Goal: Check status: Check status

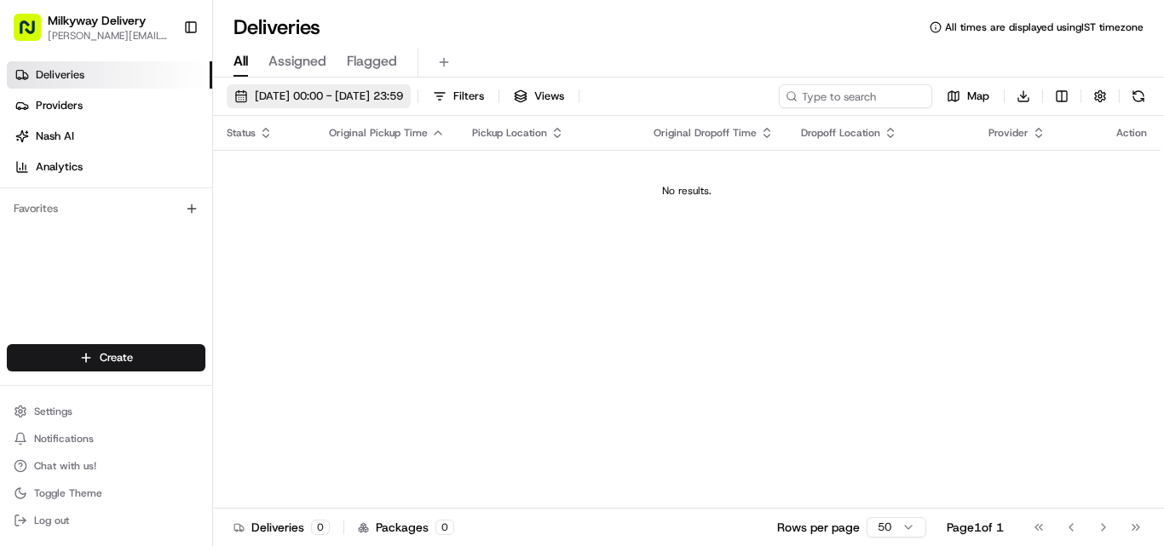
click at [316, 96] on span "[DATE] 00:00 - [DATE] 23:59" at bounding box center [329, 96] width 148 height 15
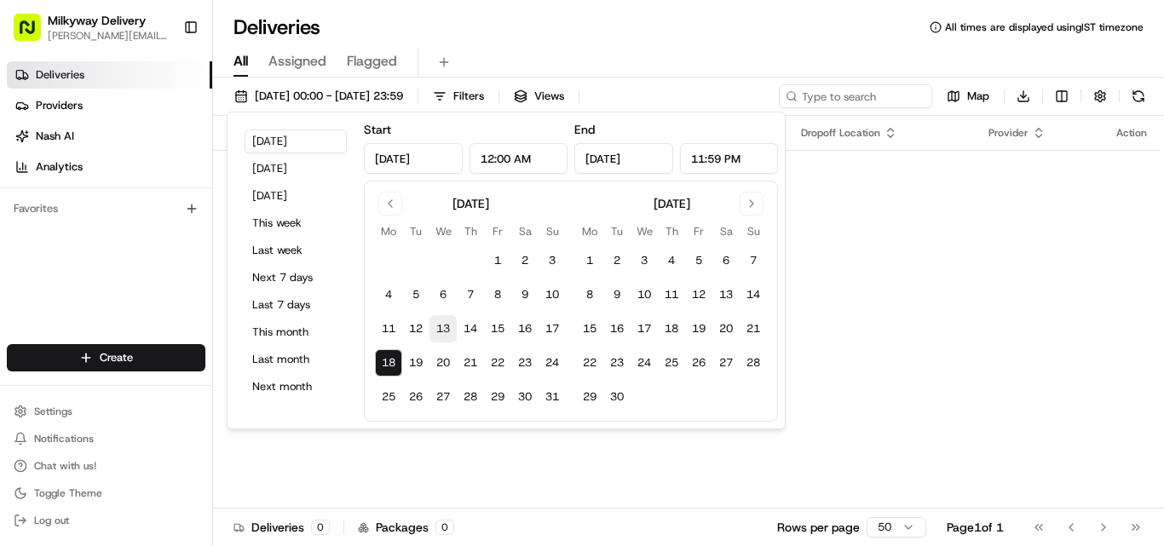
click at [443, 329] on button "13" at bounding box center [443, 328] width 27 height 27
type input "Aug 13, 2025"
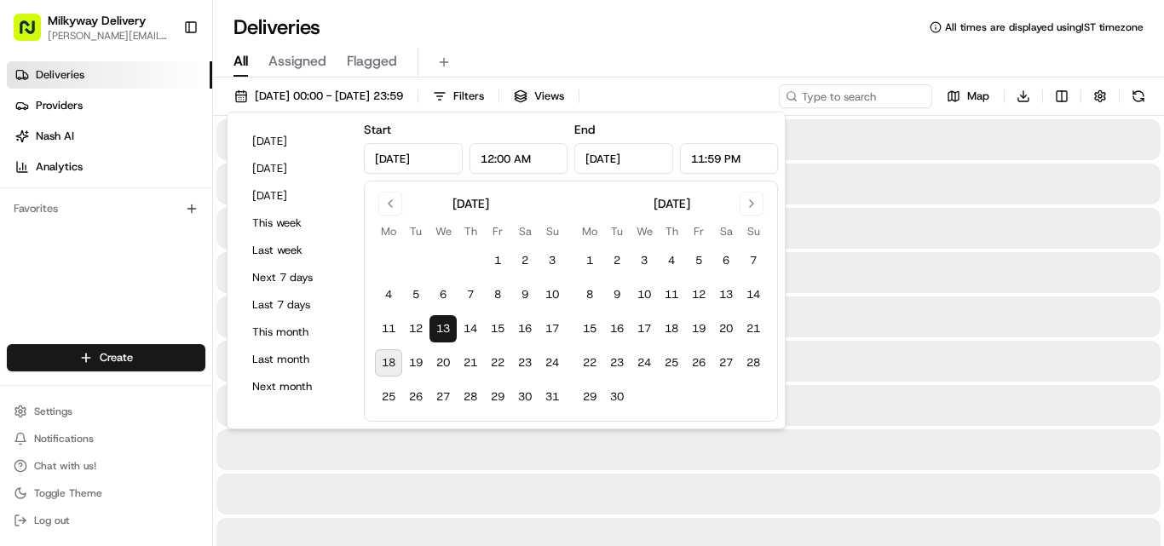
click at [384, 359] on button "18" at bounding box center [388, 362] width 27 height 27
type input "Aug 18, 2025"
click at [655, 40] on div "Deliveries All times are displayed using IST timezone" at bounding box center [688, 27] width 951 height 27
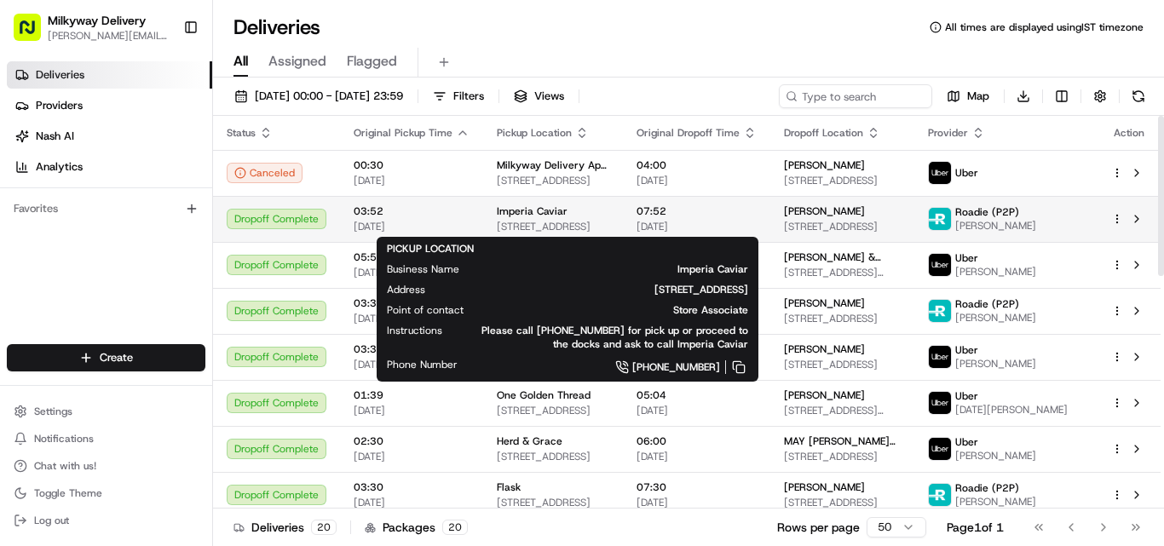
click at [519, 215] on span "Imperia Caviar" at bounding box center [532, 212] width 71 height 14
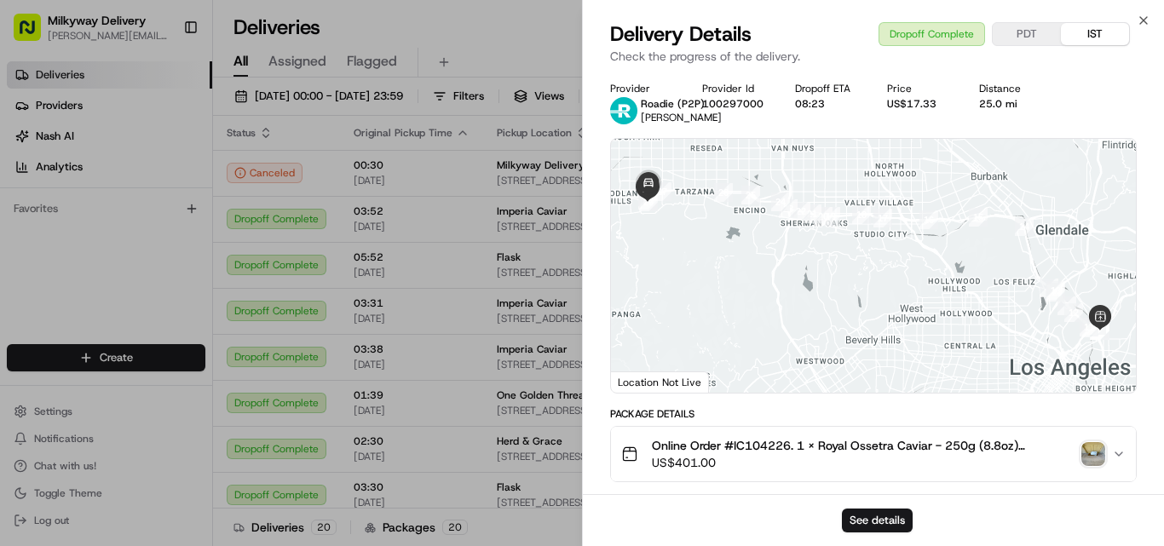
click at [767, 441] on span "Online Order #IC104226. 1 x Royal Ossetra Caviar - 250g (8.8oz)($369.00), 1 x C…" at bounding box center [863, 445] width 423 height 17
copy span "IC104226"
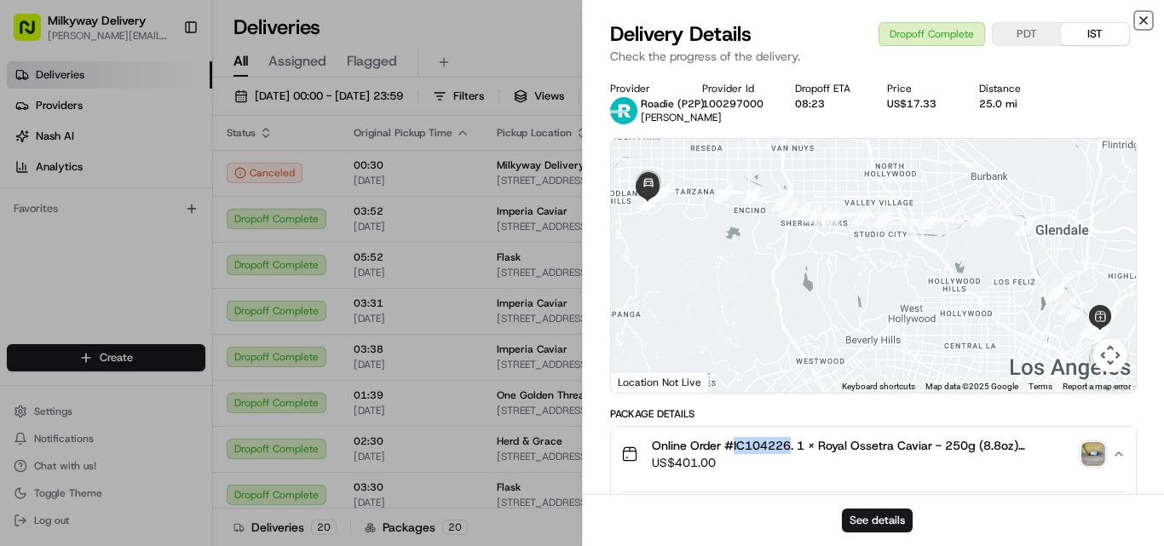
click at [1141, 19] on icon "button" at bounding box center [1144, 21] width 14 height 14
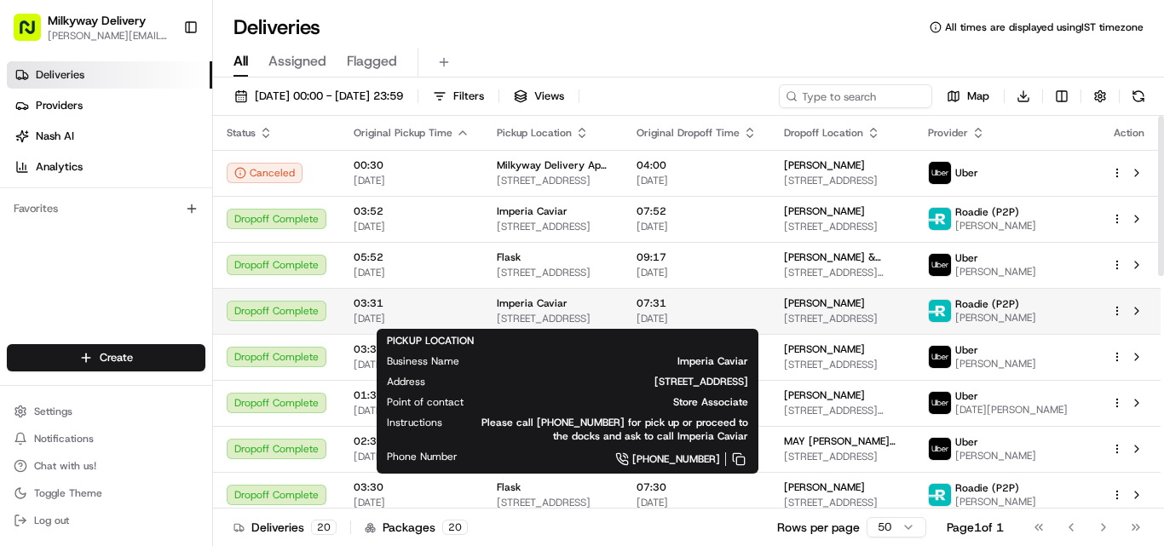
click at [550, 297] on span "Imperia Caviar" at bounding box center [532, 304] width 71 height 14
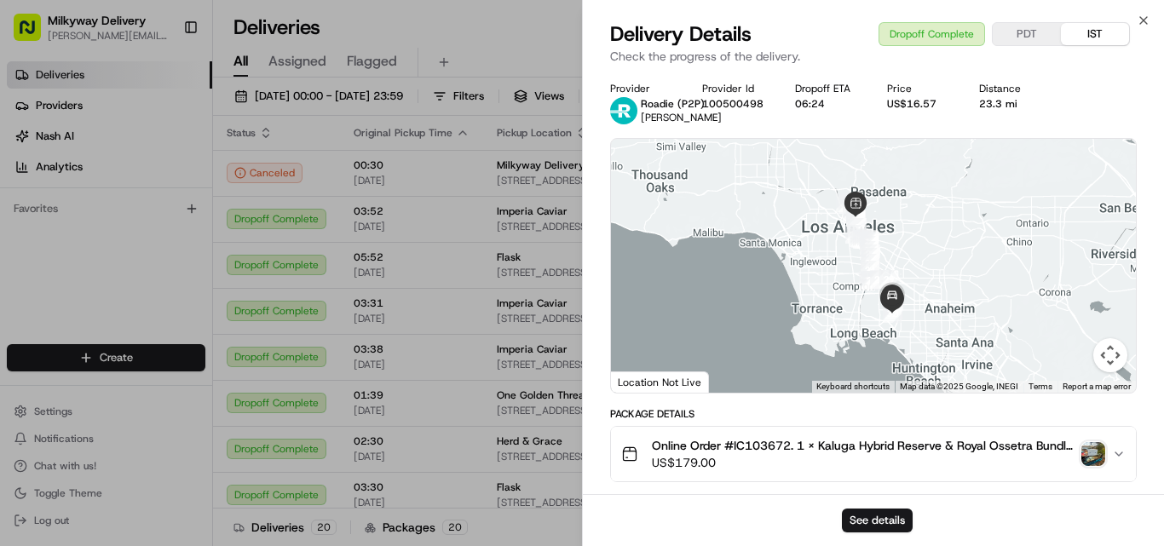
click at [758, 442] on span "Online Order #IC103672. 1 x Kaluga Hybrid Reserve & Royal Ossetra Bundle - 1x50…" at bounding box center [863, 445] width 423 height 17
copy span "IC103672"
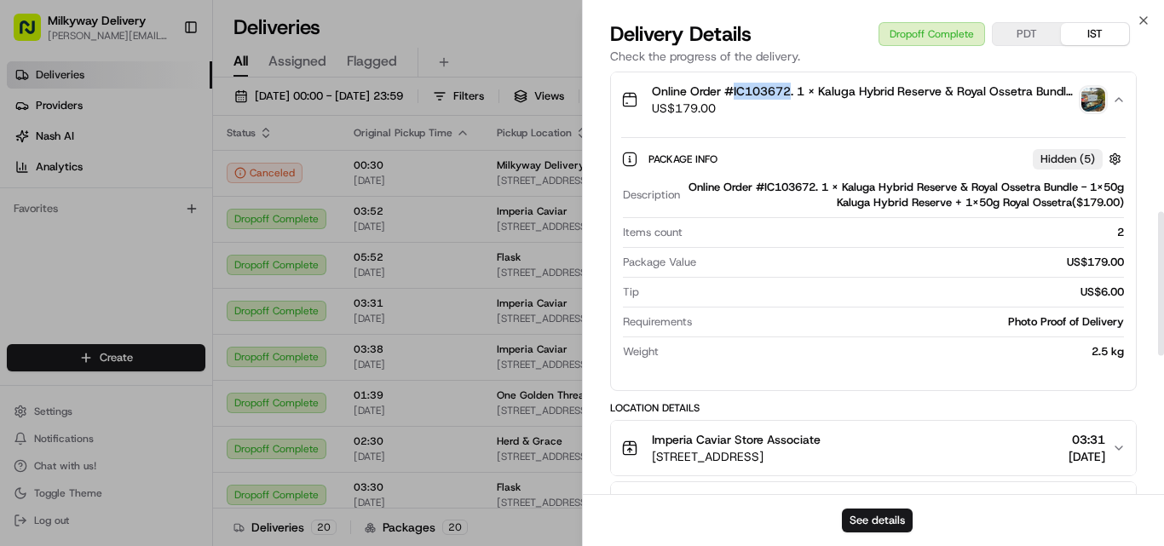
scroll to position [511, 0]
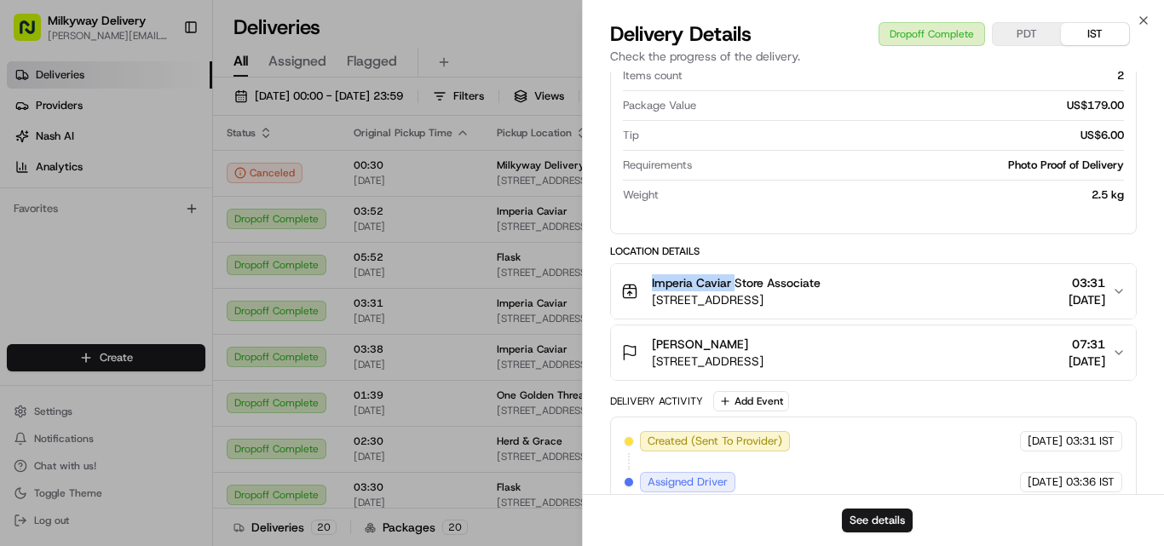
drag, startPoint x: 736, startPoint y: 281, endPoint x: 649, endPoint y: 284, distance: 87.0
click at [649, 284] on div "Imperia Caviar Store Associate 2522 Humboldt St, Los Angeles, CA 90031, USA" at bounding box center [720, 291] width 199 height 34
copy span "Imperia Caviar"
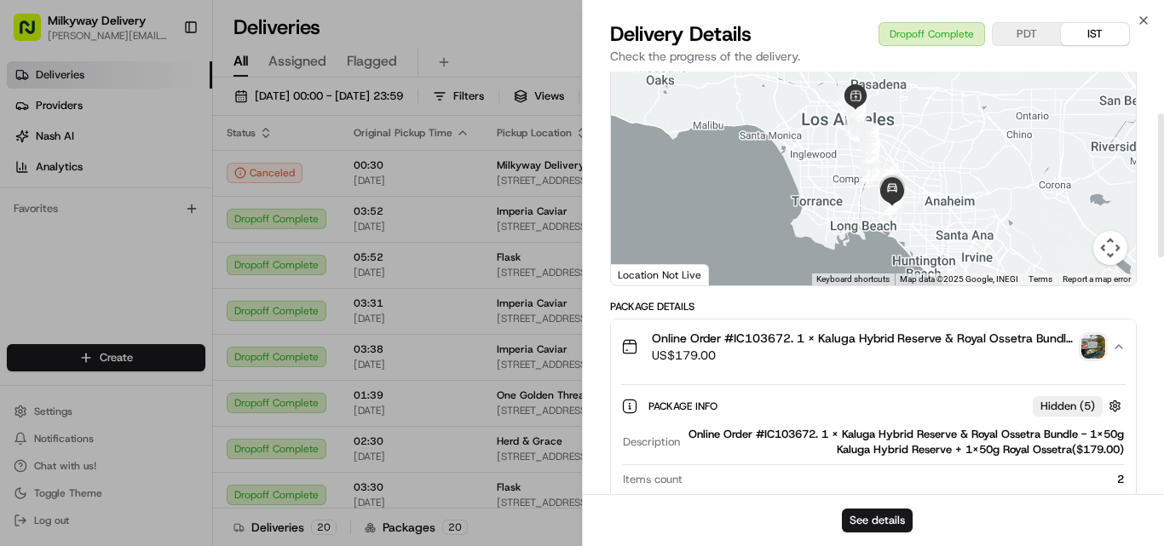
scroll to position [0, 0]
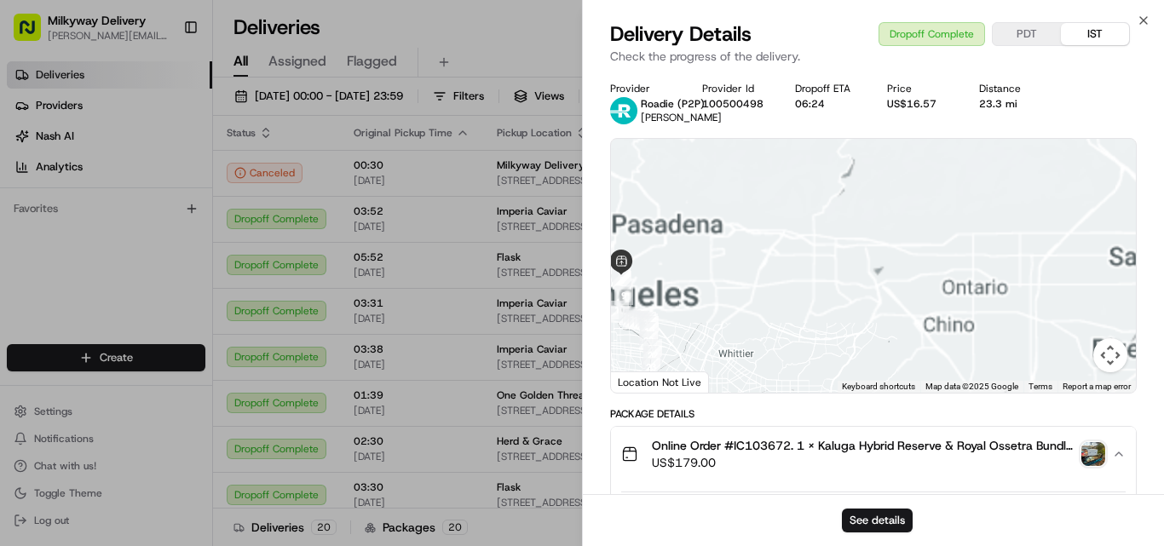
click at [1003, 101] on div "23.3 mi" at bounding box center [1011, 104] width 65 height 14
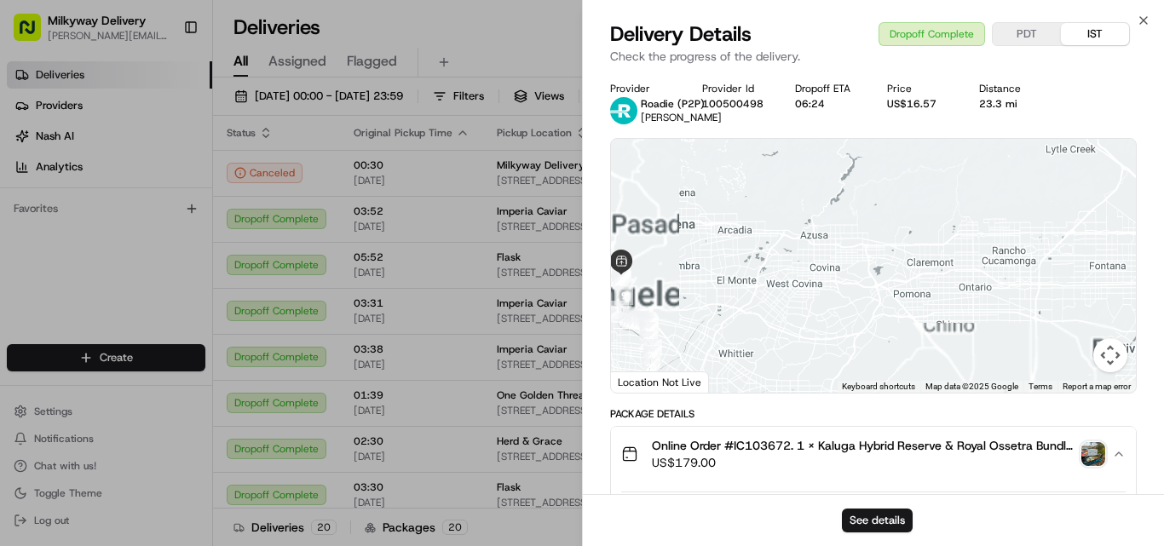
click at [1003, 101] on div "23.3 mi" at bounding box center [1011, 104] width 65 height 14
copy div "23.3 mi"
click at [1149, 20] on icon "button" at bounding box center [1144, 21] width 14 height 14
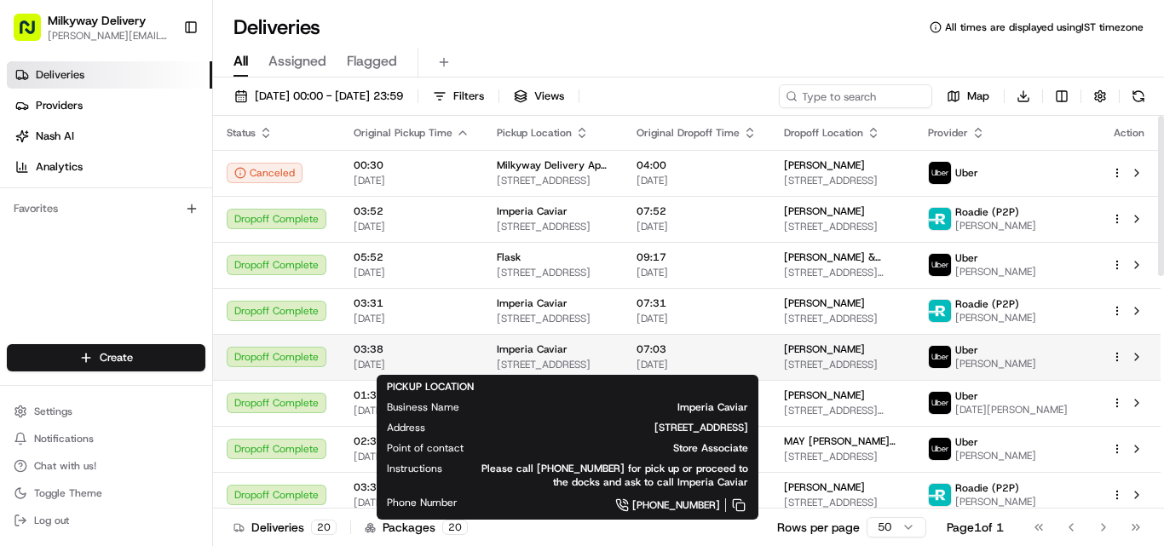
click at [549, 348] on span "Imperia Caviar" at bounding box center [532, 350] width 71 height 14
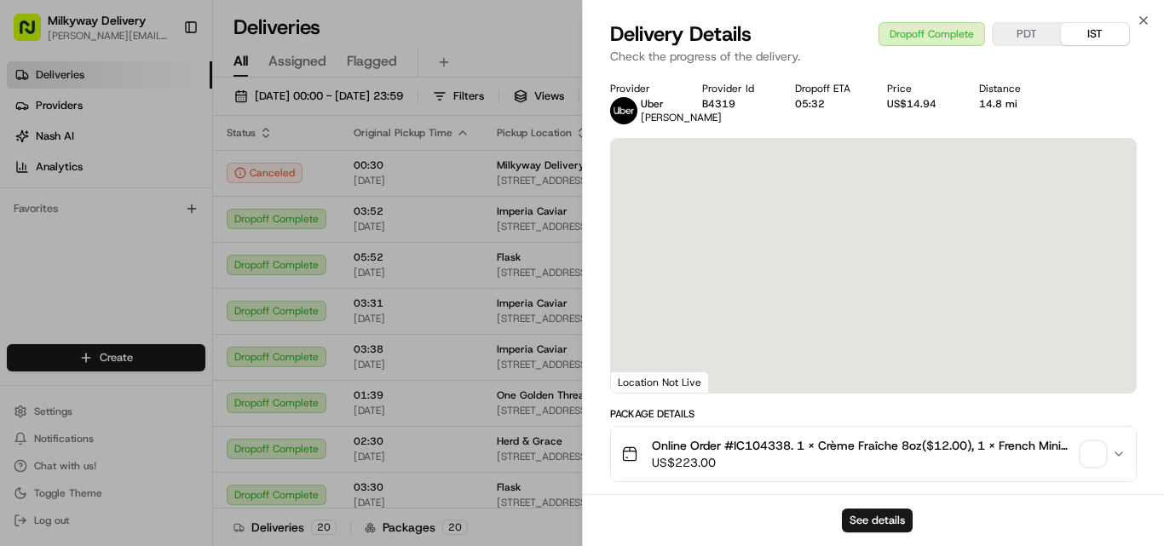
click at [777, 453] on span "Online Order #IC104338. 1 x Crème Fraîche 8oz($12.00), 1 x French Mini Blinis, …" at bounding box center [863, 445] width 423 height 17
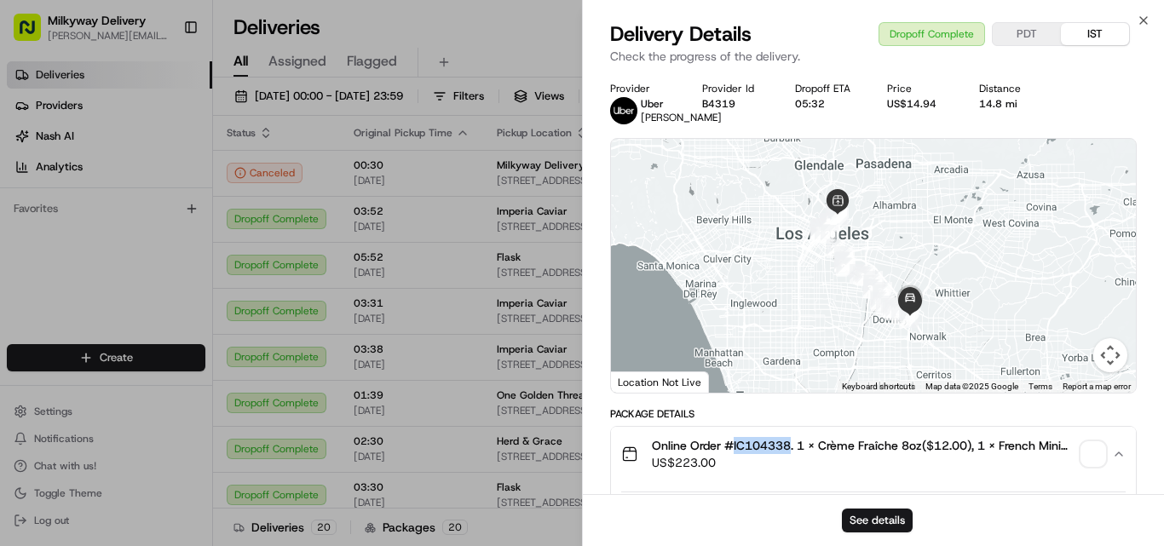
copy span "IC104338"
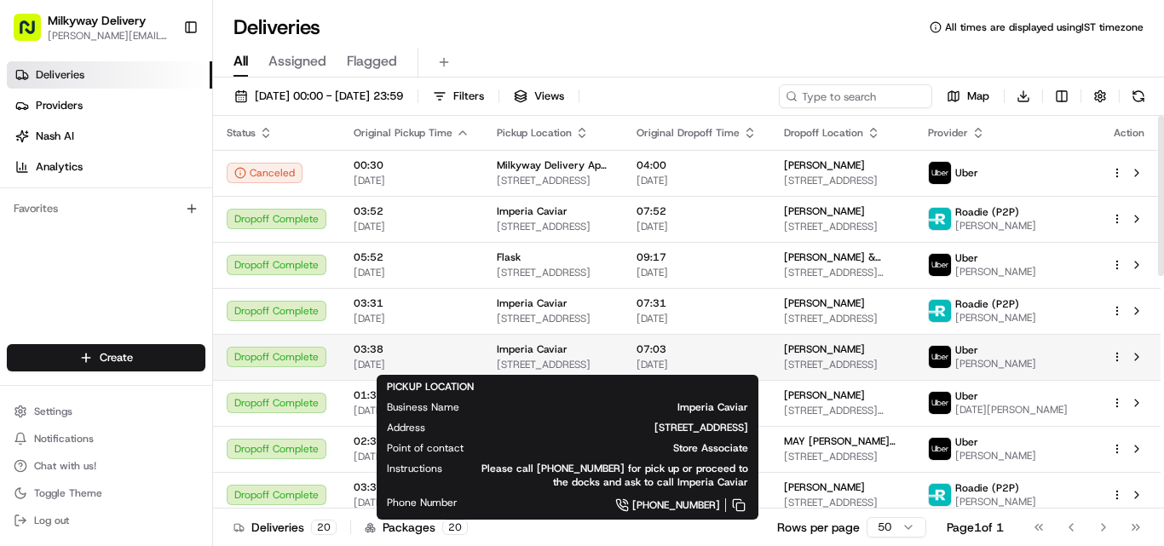
click at [523, 356] on div "Imperia Caviar [STREET_ADDRESS]" at bounding box center [553, 357] width 113 height 29
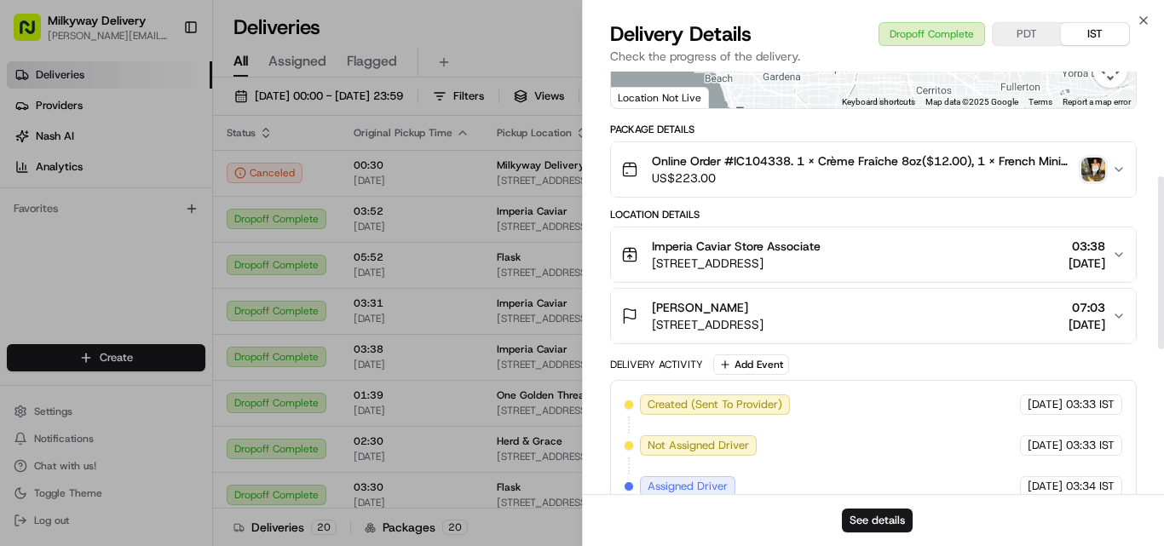
scroll to position [256, 0]
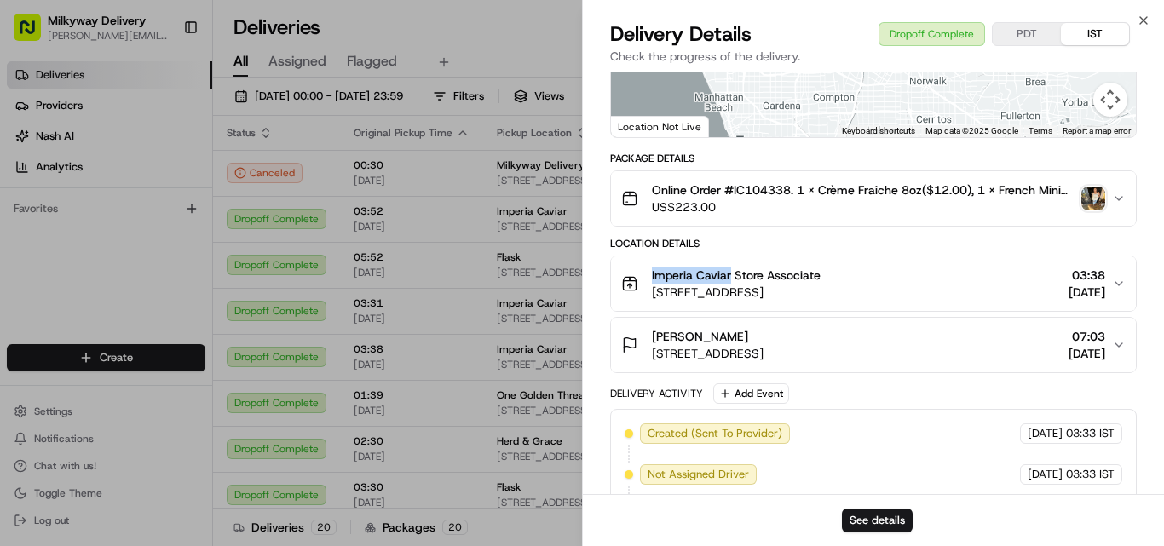
drag, startPoint x: 731, startPoint y: 289, endPoint x: 653, endPoint y: 291, distance: 78.4
click at [653, 284] on span "Imperia Caviar Store Associate" at bounding box center [736, 275] width 169 height 17
copy span "Imperia Caviar"
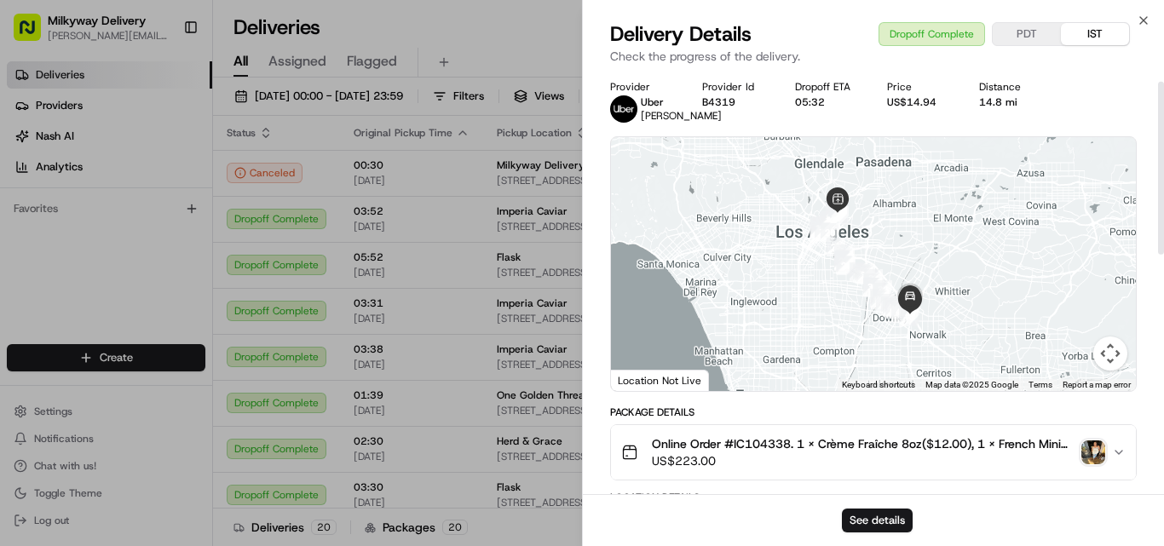
scroll to position [0, 0]
click at [1013, 103] on div "14.8 mi" at bounding box center [1011, 104] width 65 height 14
copy div "14.8 mi"
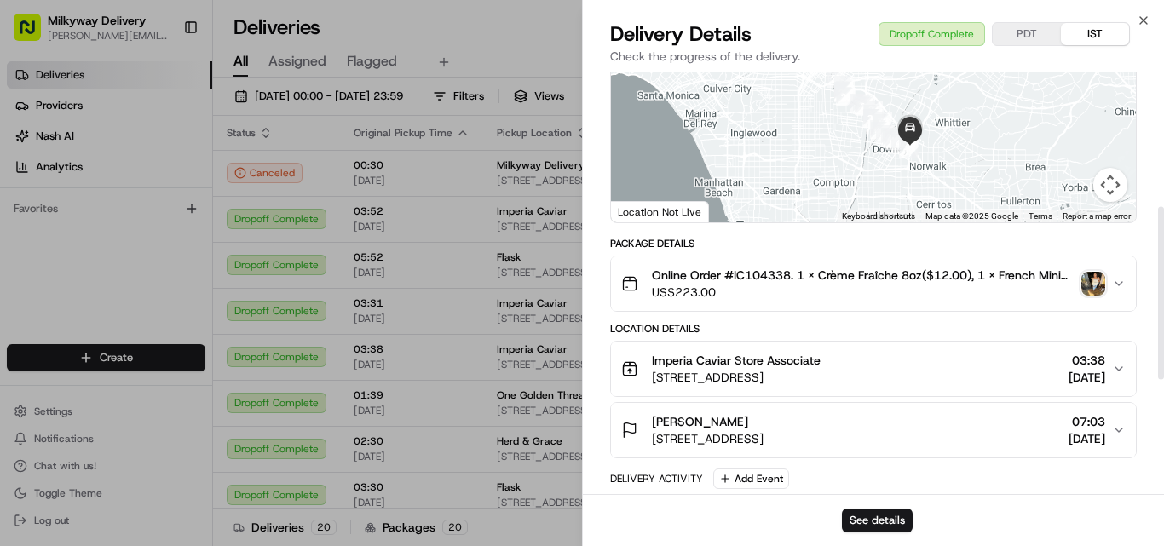
scroll to position [341, 0]
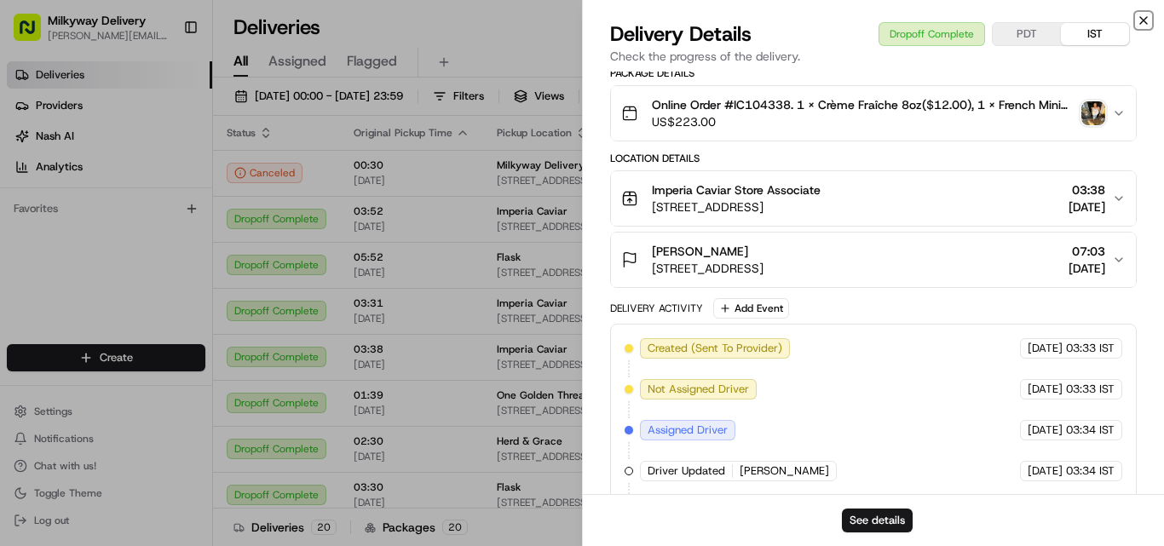
click at [1146, 16] on icon "button" at bounding box center [1144, 21] width 14 height 14
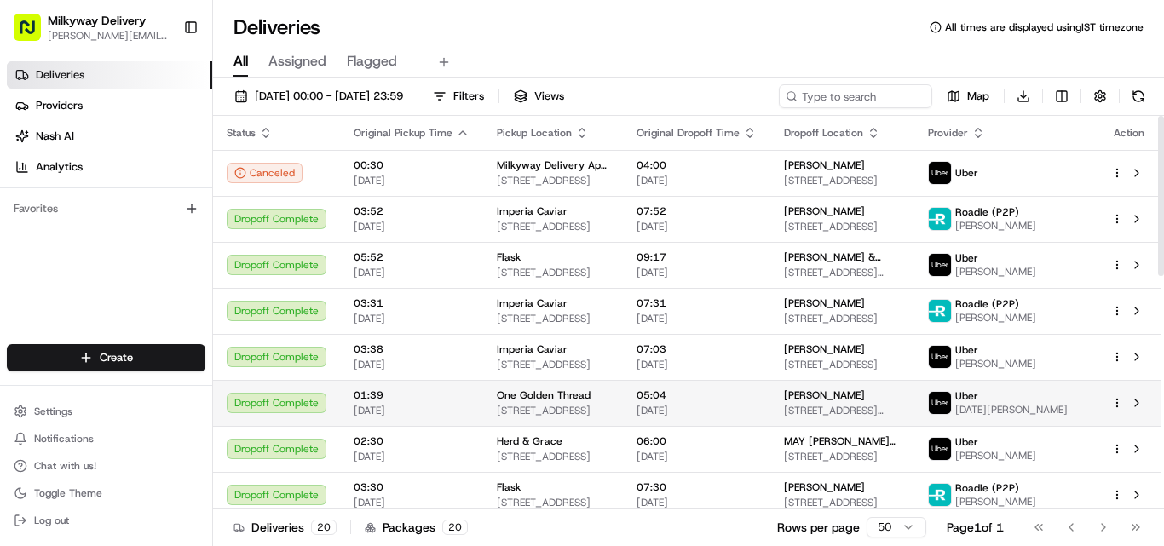
click at [522, 402] on div "One Golden Thread [STREET_ADDRESS]" at bounding box center [553, 403] width 113 height 29
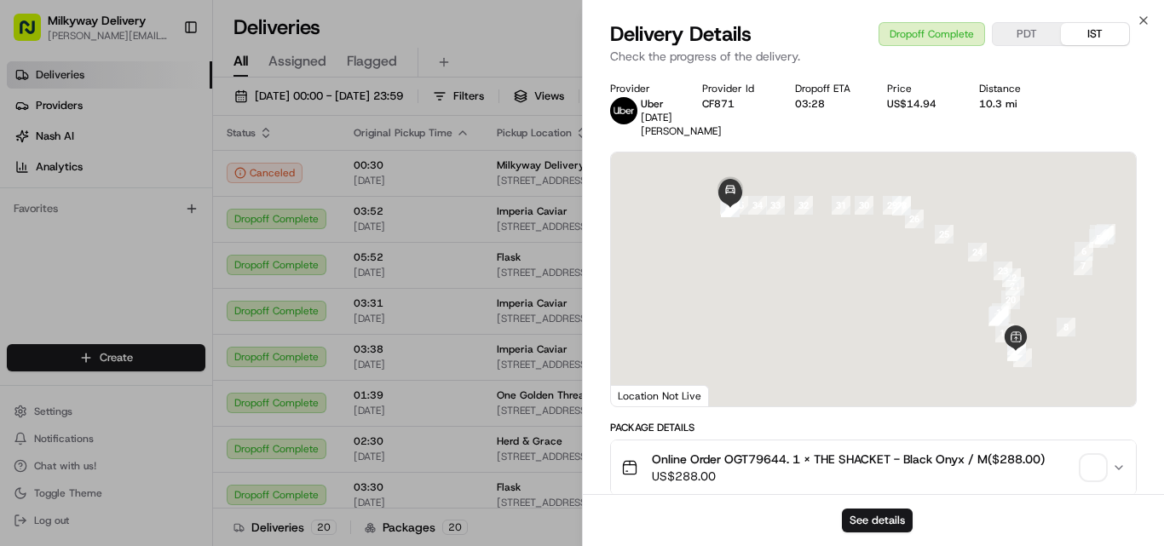
click at [756, 458] on span "Online Order OGT79644. 1 x THE SHACKET - Black Onyx / M($288.00)" at bounding box center [848, 459] width 393 height 17
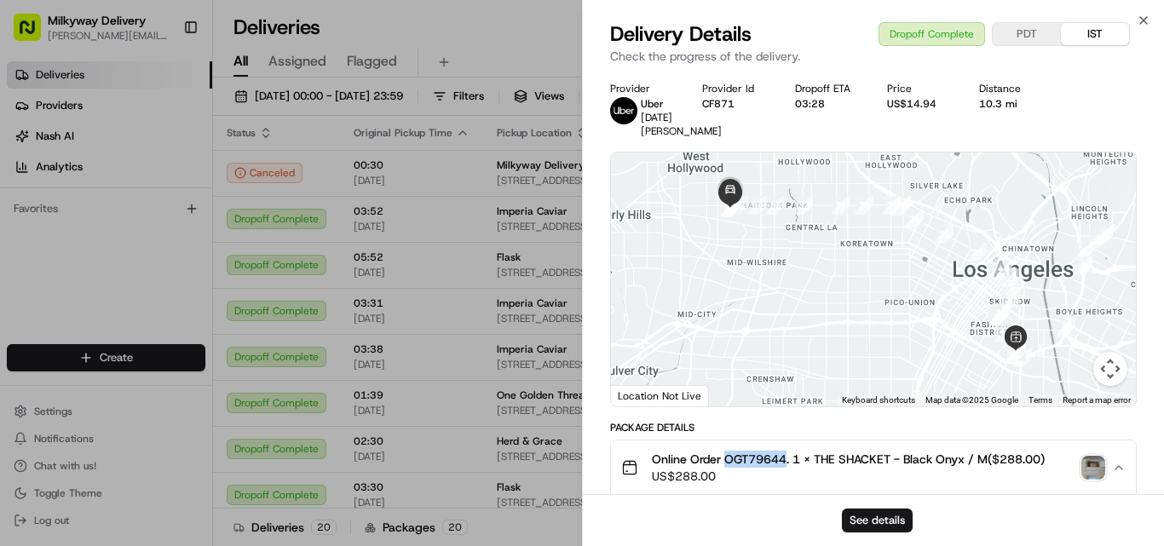
copy span "OGT79644"
click at [759, 455] on span "Online Order OGT79644. 1 x THE SHACKET - Black Onyx / M($288.00)" at bounding box center [848, 459] width 393 height 17
click at [1011, 105] on div "10.3 mi" at bounding box center [1011, 104] width 65 height 14
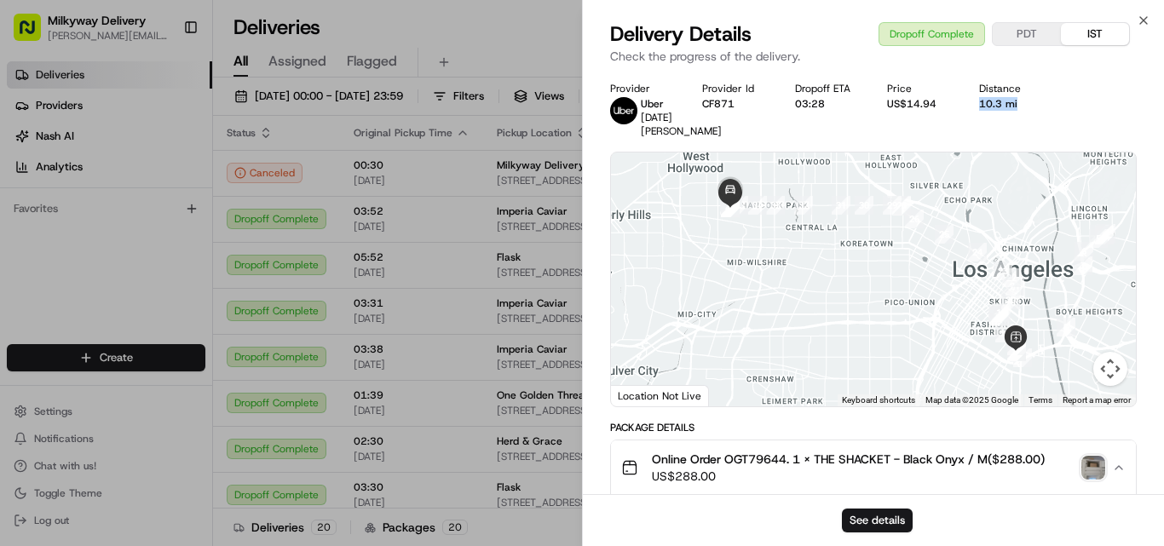
click at [1011, 105] on div "10.3 mi" at bounding box center [1011, 104] width 65 height 14
copy div "10.3 mi"
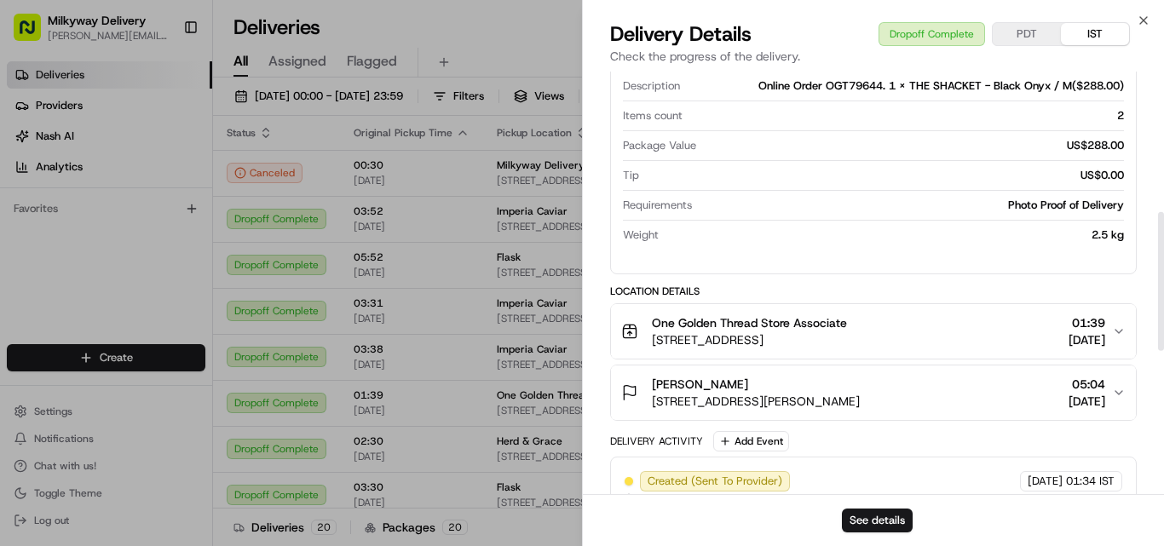
scroll to position [511, 0]
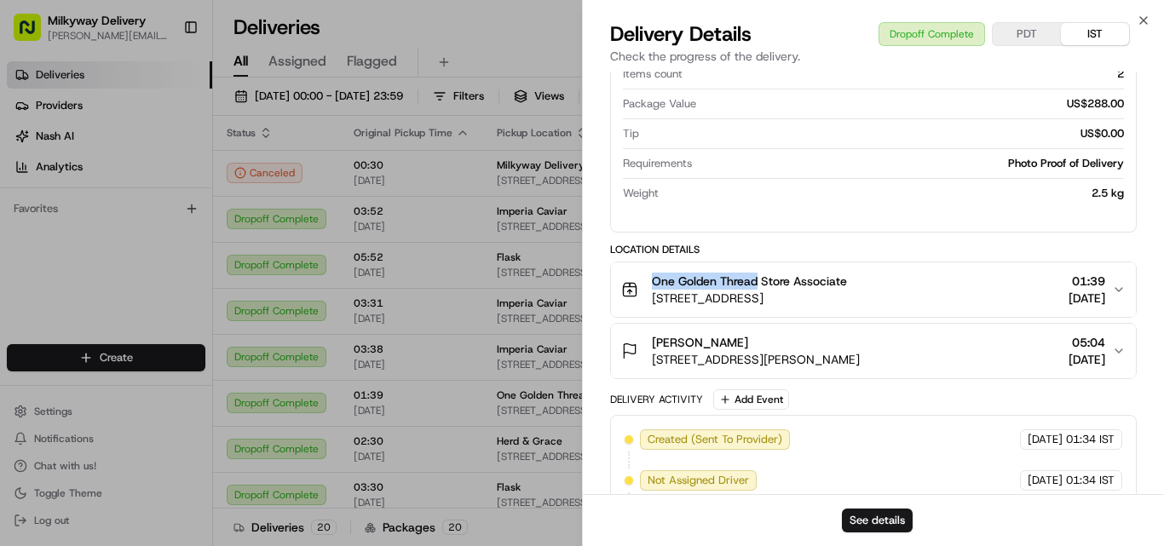
drag, startPoint x: 757, startPoint y: 282, endPoint x: 646, endPoint y: 286, distance: 110.9
click at [646, 286] on div "One Golden Thread Store Associate [STREET_ADDRESS]" at bounding box center [734, 290] width 226 height 34
copy span "One Golden Thread"
click at [1146, 19] on icon "button" at bounding box center [1144, 21] width 14 height 14
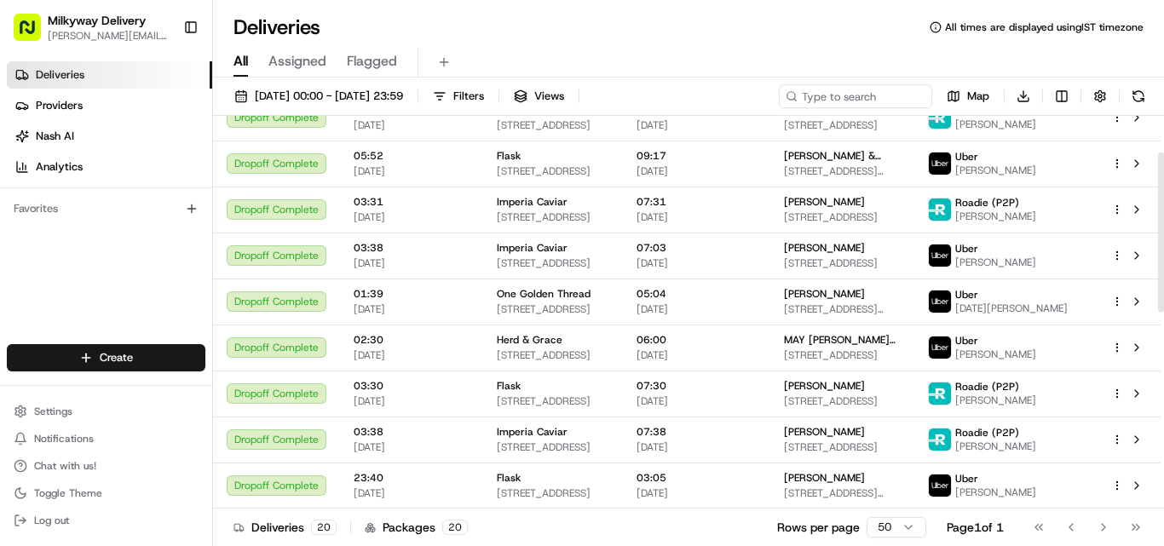
scroll to position [85, 0]
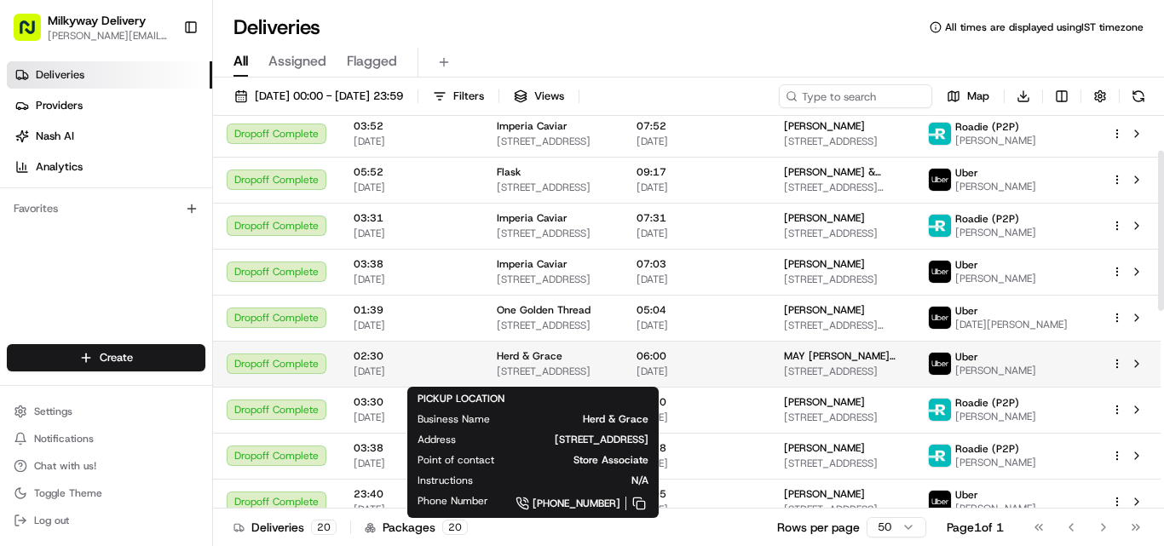
click at [544, 356] on span "Herd & Grace" at bounding box center [530, 356] width 66 height 14
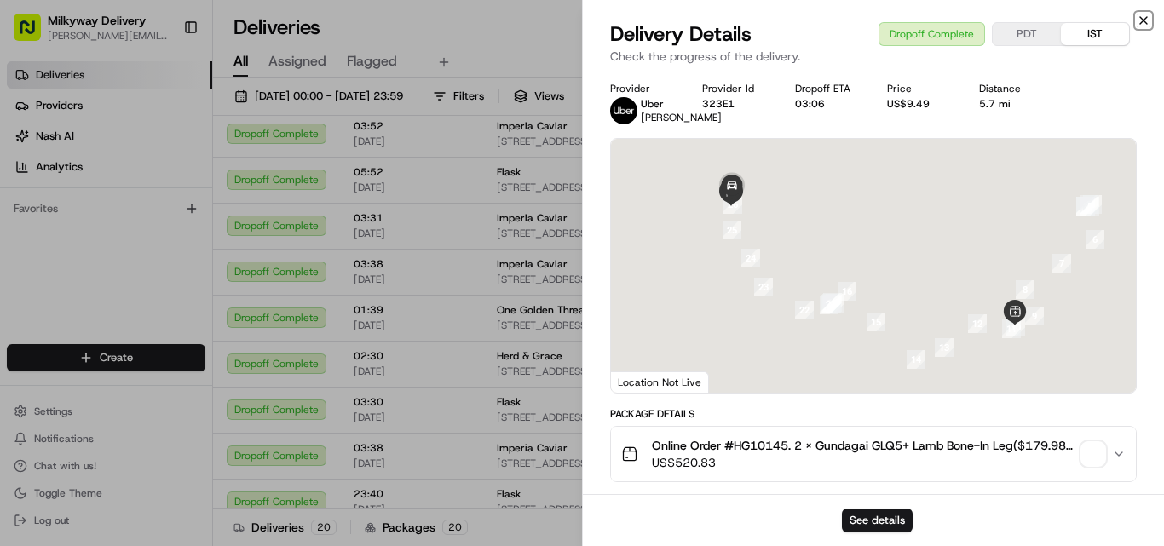
click at [1148, 14] on icon "button" at bounding box center [1144, 21] width 14 height 14
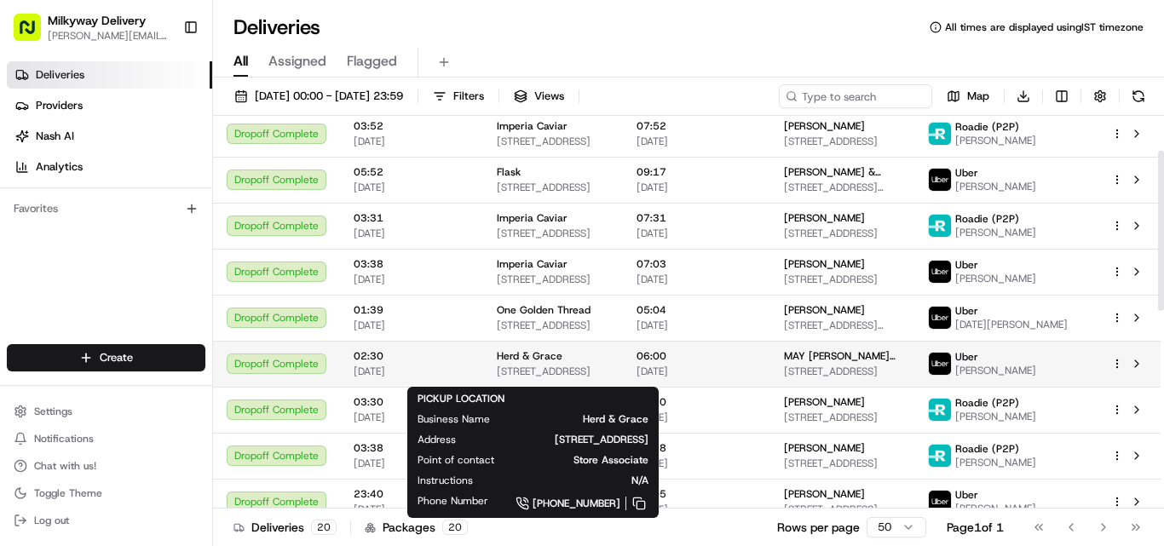
click at [551, 360] on span "Herd & Grace" at bounding box center [530, 356] width 66 height 14
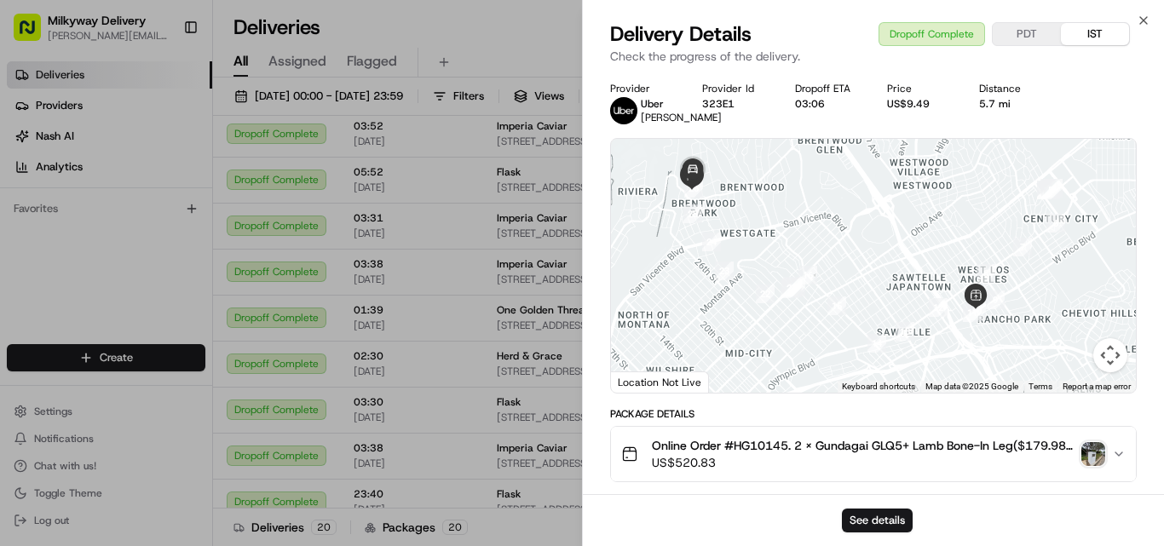
click at [759, 454] on span "Online Order #HG10145. 2 x Gundagai GLQ5+ Lamb Bone-In Leg($179.98), 2 x Ground…" at bounding box center [863, 445] width 423 height 17
copy span "HG10145"
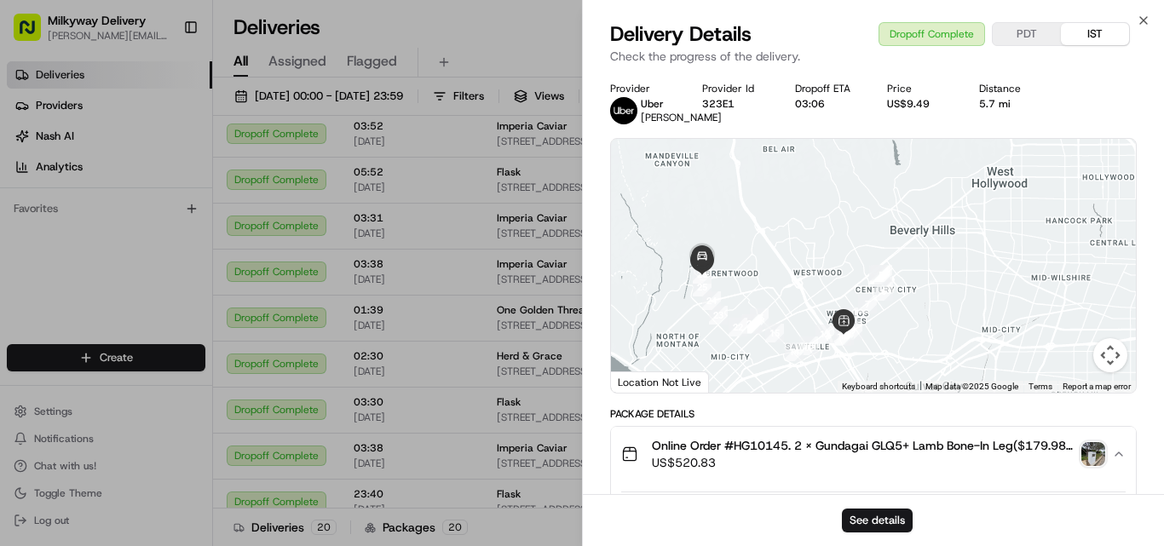
click at [997, 101] on div "5.7 mi" at bounding box center [1011, 104] width 65 height 14
copy div "5.7 mi"
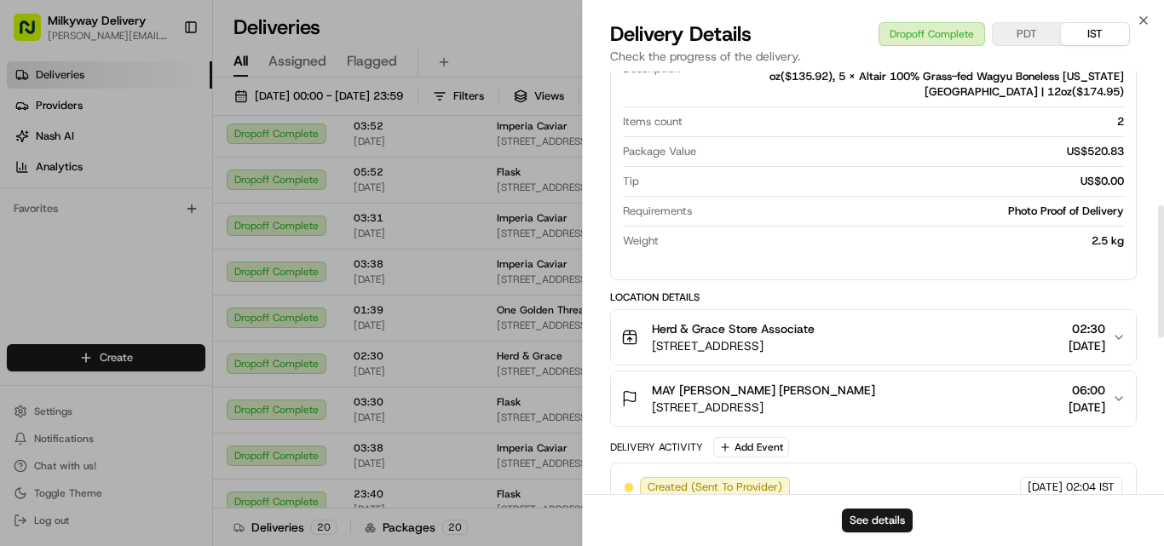
scroll to position [511, 0]
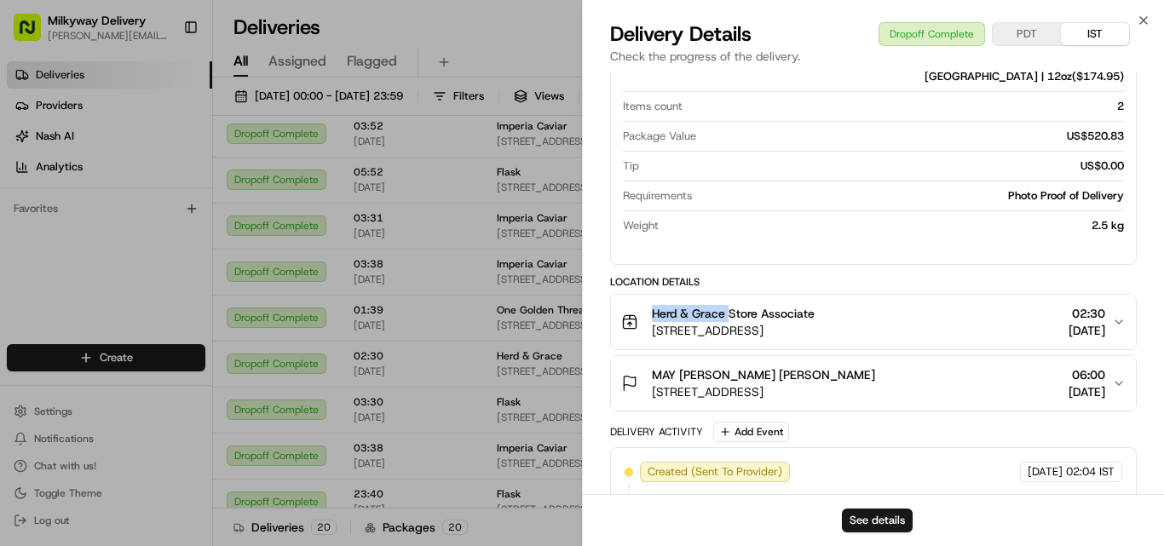
drag, startPoint x: 730, startPoint y: 341, endPoint x: 637, endPoint y: 330, distance: 93.6
click at [637, 330] on button "Herd & Grace Store Associate [STREET_ADDRESS] 02:30 [DATE]" at bounding box center [873, 322] width 525 height 55
copy span "Herd & Grace"
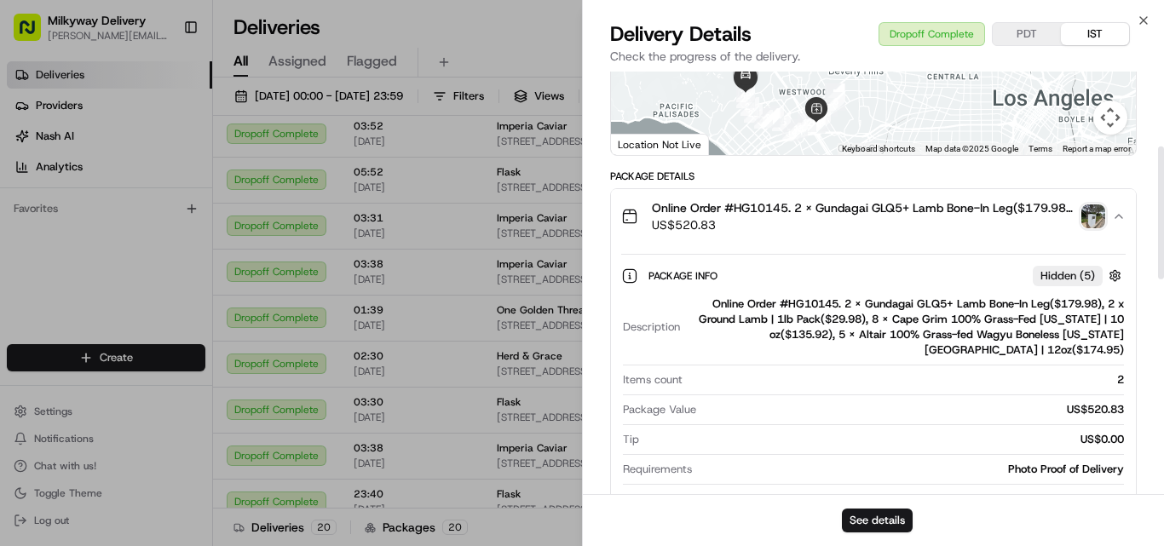
scroll to position [0, 0]
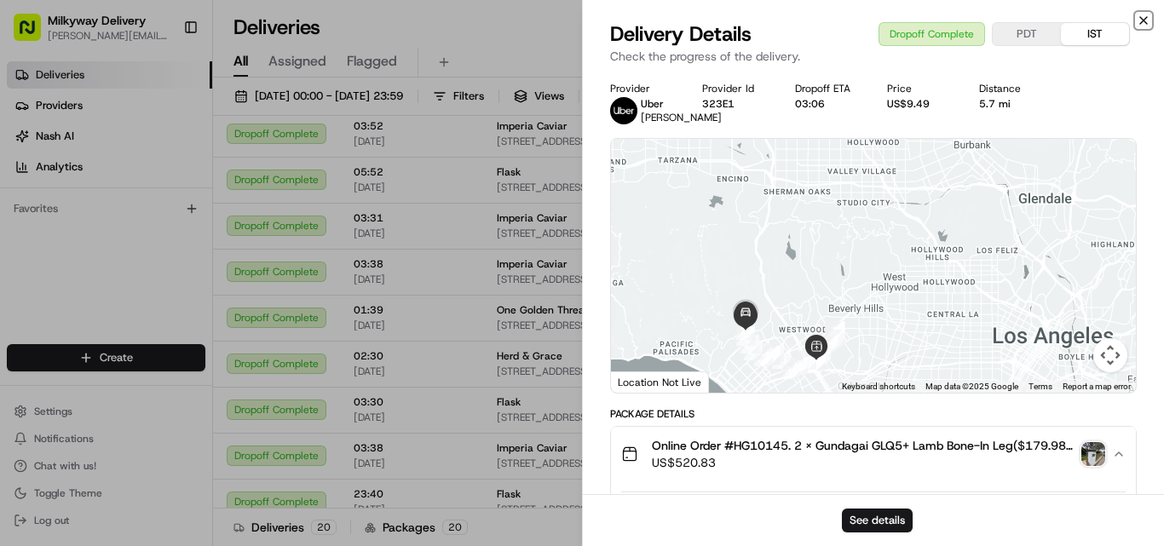
click at [1143, 15] on icon "button" at bounding box center [1144, 21] width 14 height 14
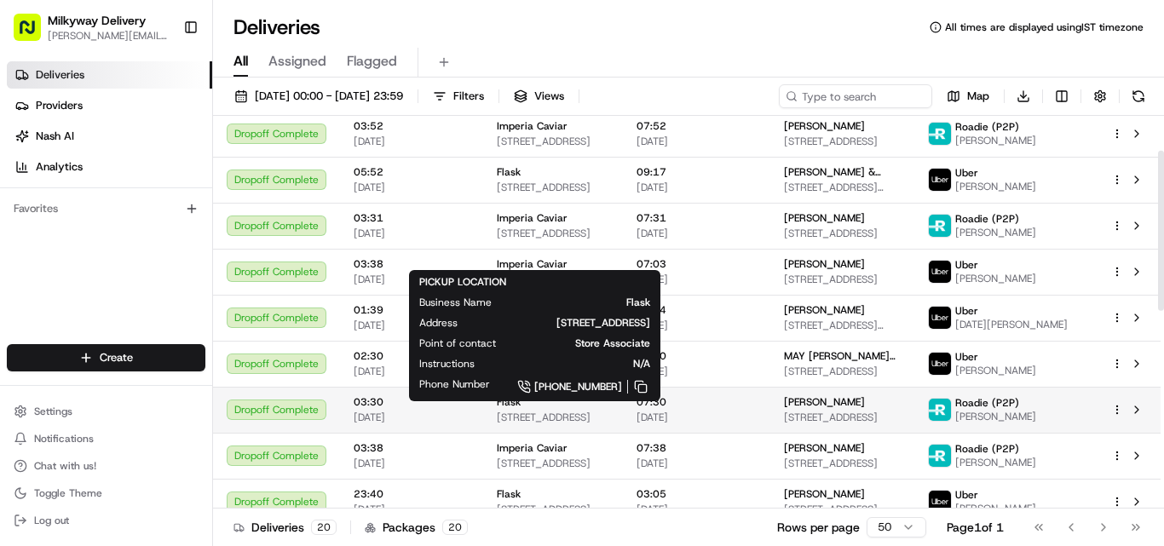
click at [526, 421] on span "[STREET_ADDRESS]" at bounding box center [553, 418] width 113 height 14
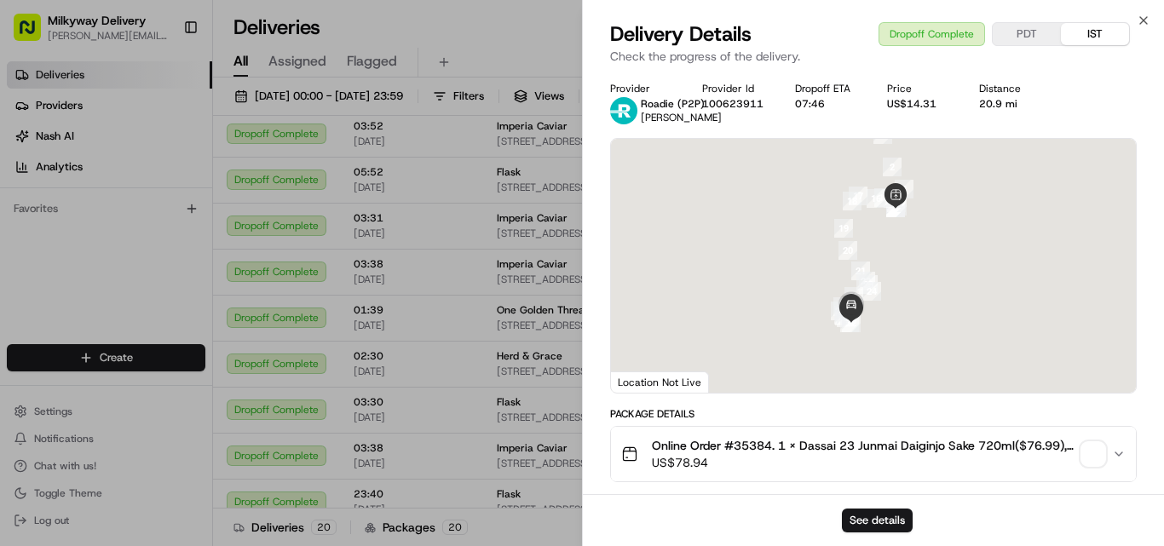
click at [763, 441] on span "Online Order #35384. 1 x Dassai 23 Junmai Daiginjo Sake 720ml($76.99), 1 x Orde…" at bounding box center [863, 445] width 423 height 17
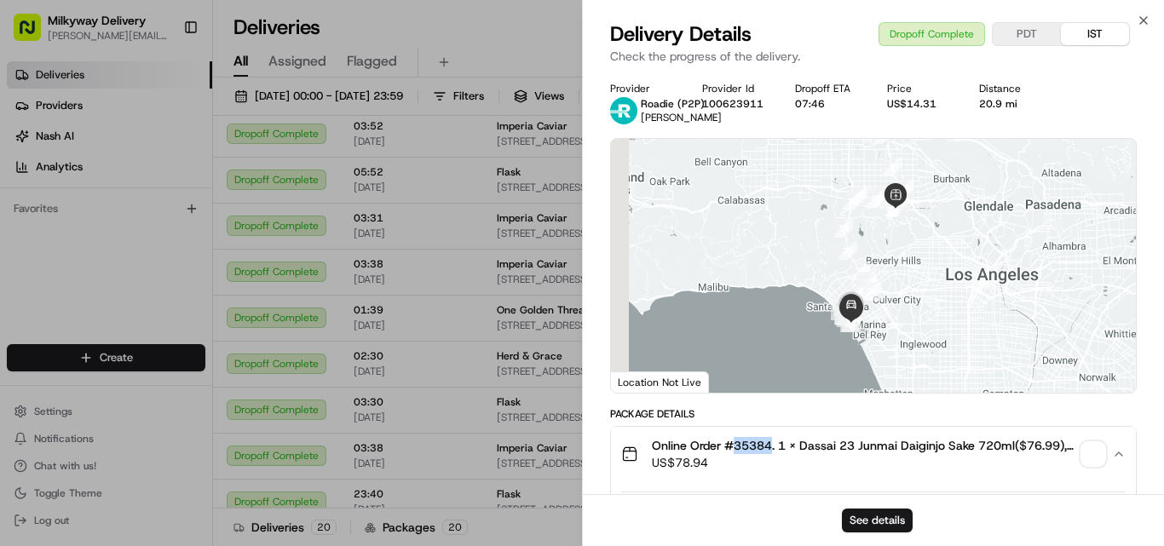
click at [763, 441] on span "Online Order #35384. 1 x Dassai 23 Junmai Daiginjo Sake 720ml($76.99), 1 x Orde…" at bounding box center [863, 445] width 423 height 17
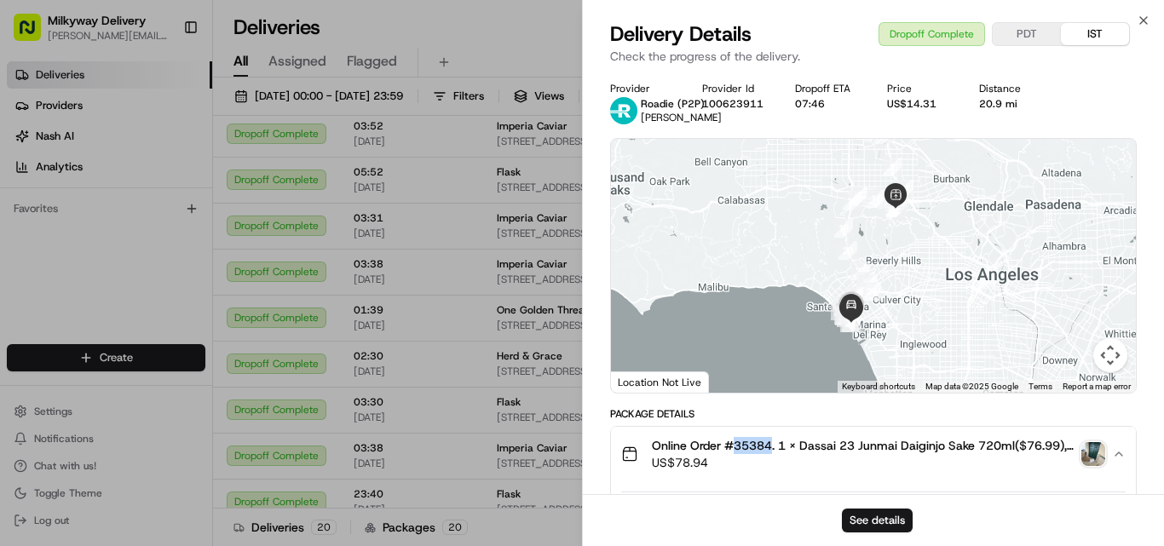
copy span "35384"
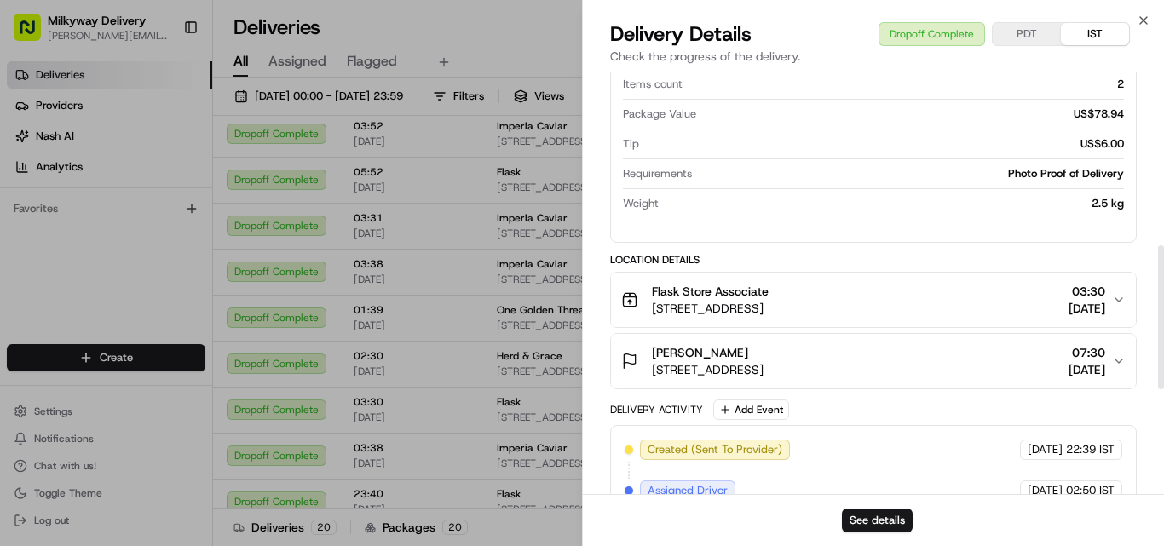
scroll to position [511, 0]
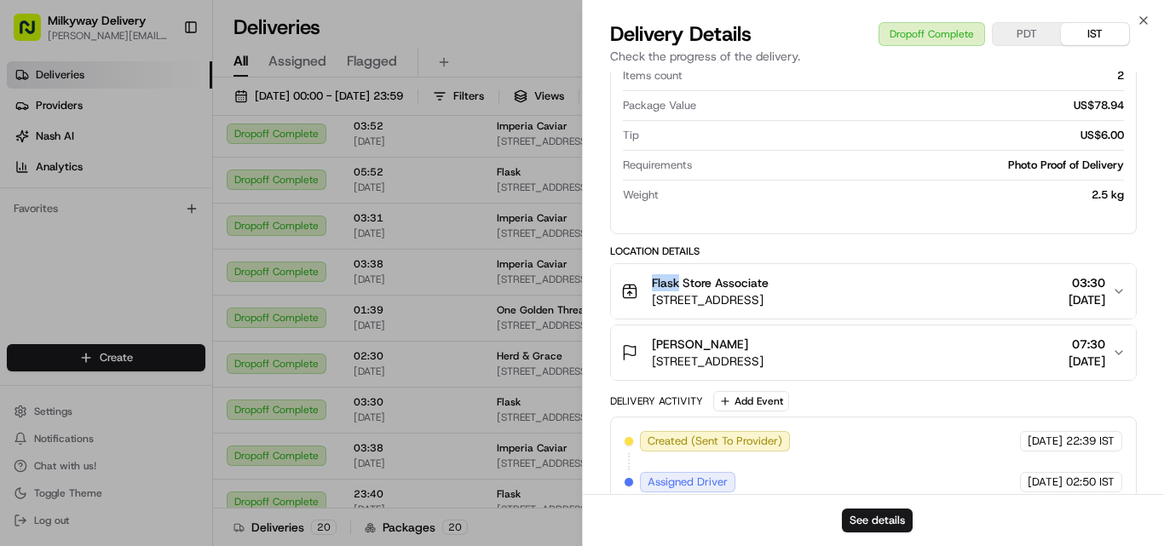
drag, startPoint x: 672, startPoint y: 280, endPoint x: 640, endPoint y: 280, distance: 31.5
click at [640, 280] on div "Flask Store Associate [STREET_ADDRESS]" at bounding box center [694, 291] width 147 height 34
copy span "Flask"
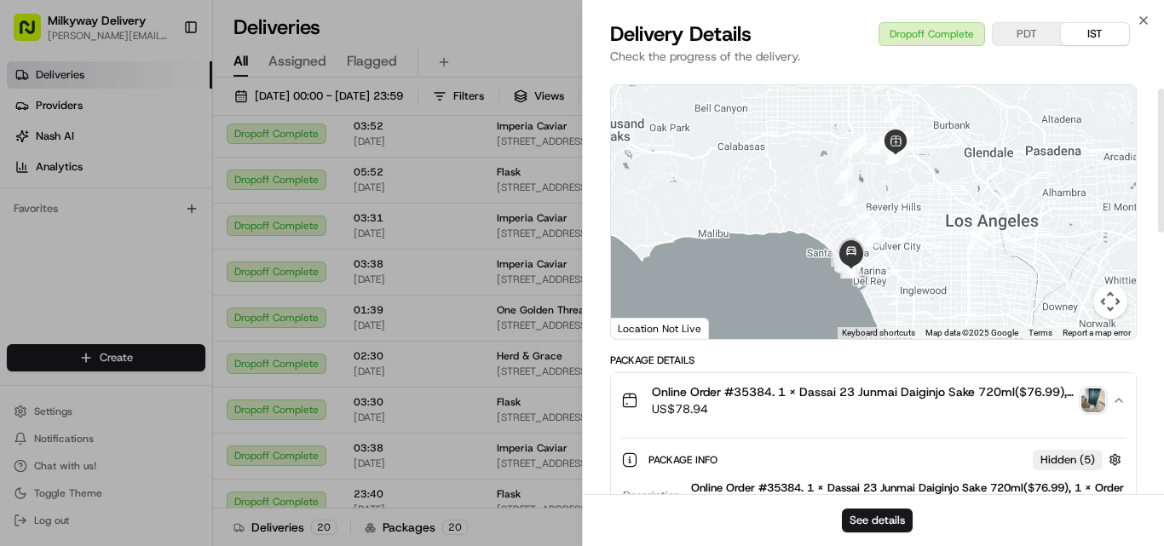
scroll to position [0, 0]
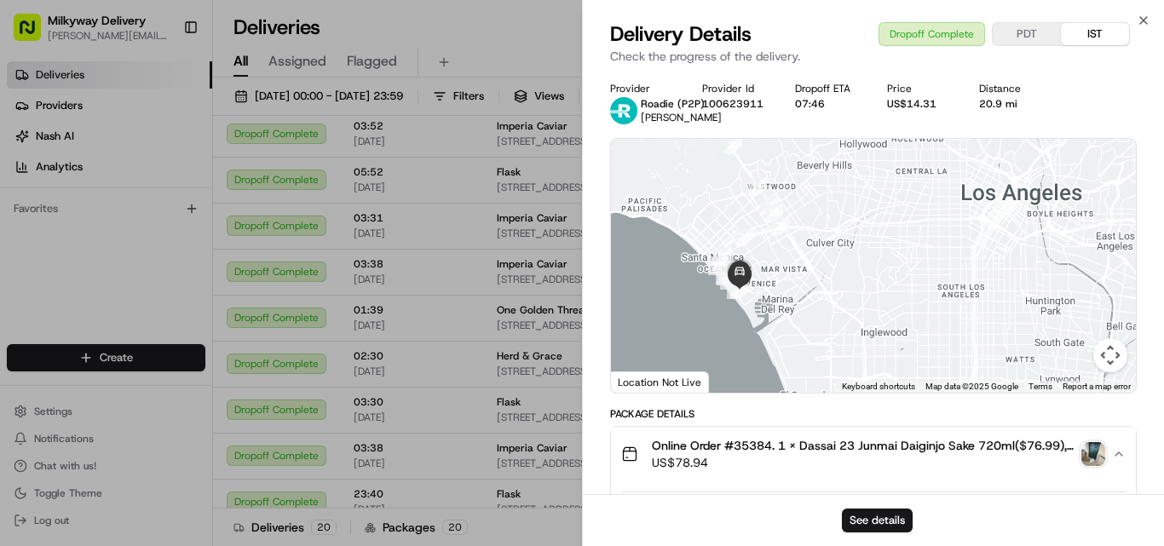
click at [1016, 101] on div "20.9 mi" at bounding box center [1011, 104] width 65 height 14
click at [1009, 102] on div "20.9 mi" at bounding box center [1011, 104] width 65 height 14
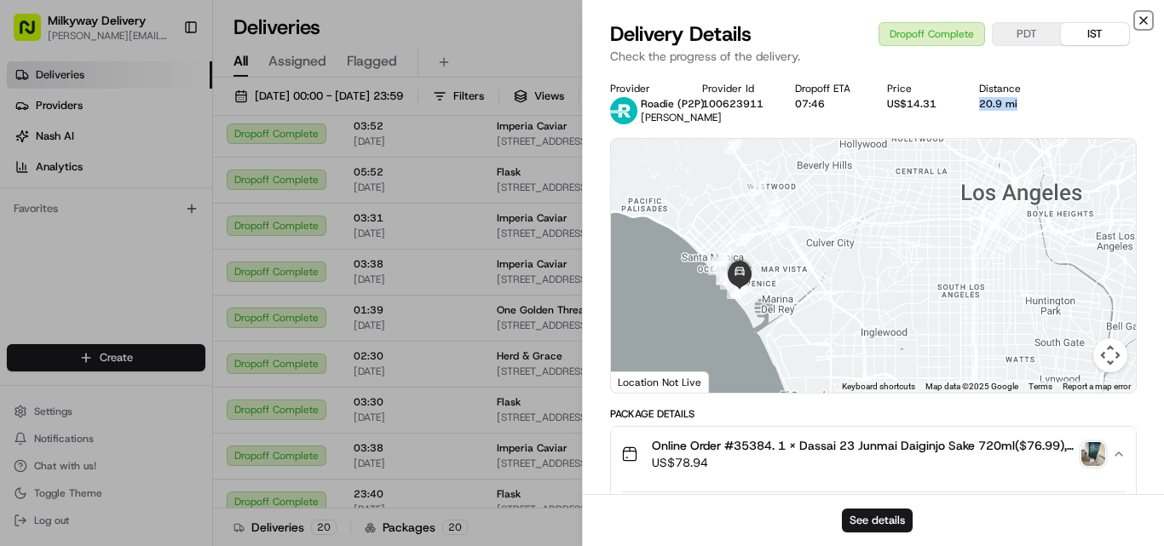
click at [1147, 20] on icon "button" at bounding box center [1144, 21] width 14 height 14
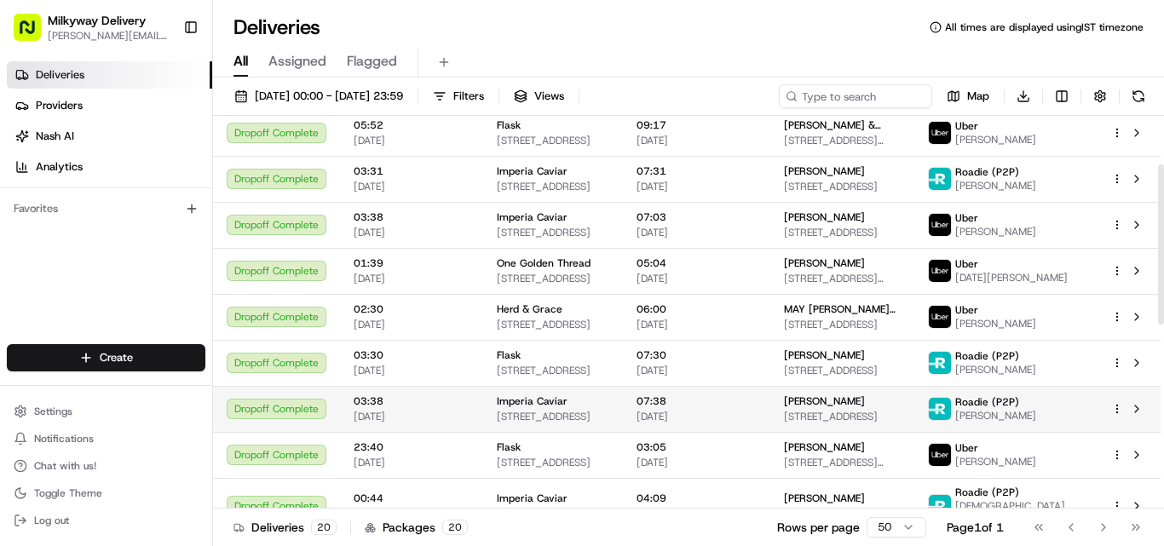
scroll to position [170, 0]
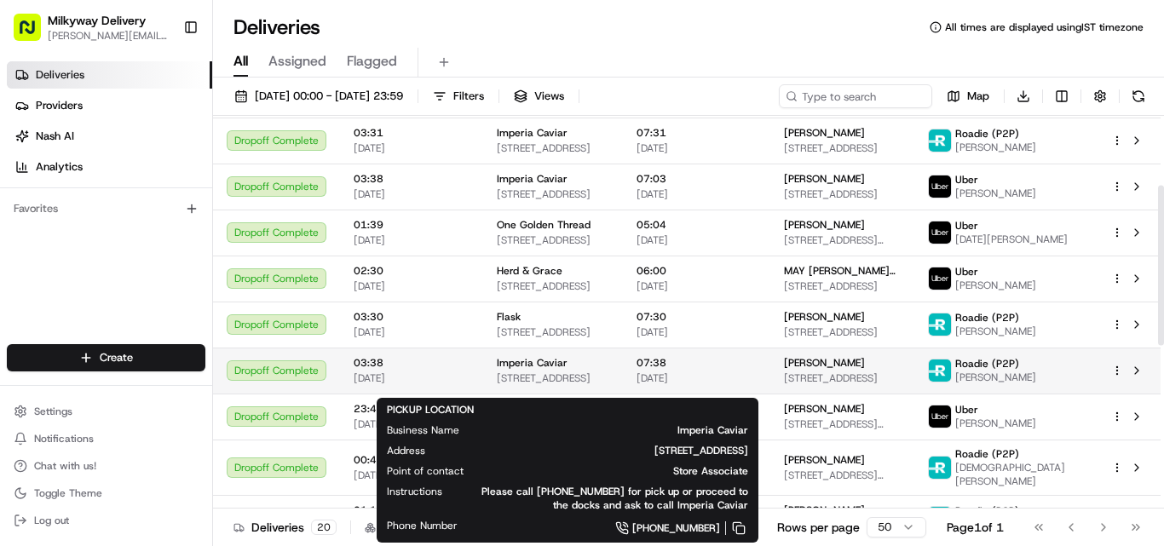
click at [551, 379] on div "Imperia Caviar [STREET_ADDRESS]" at bounding box center [553, 370] width 113 height 29
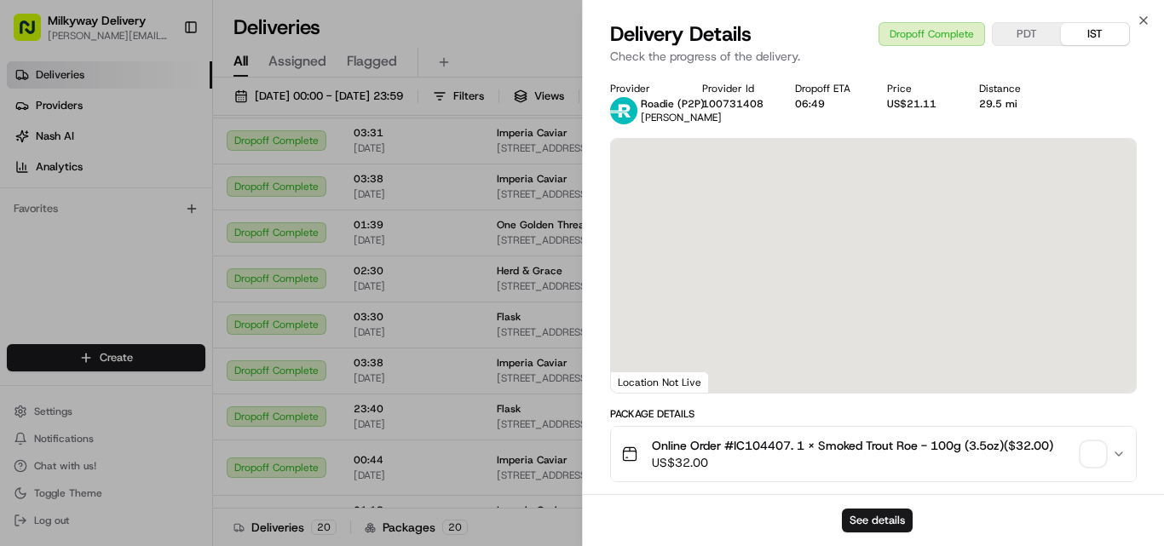
click at [769, 445] on span "Online Order #IC104407. 1 x Smoked Trout Roe - 100g (3.5oz)($32.00)" at bounding box center [852, 445] width 401 height 17
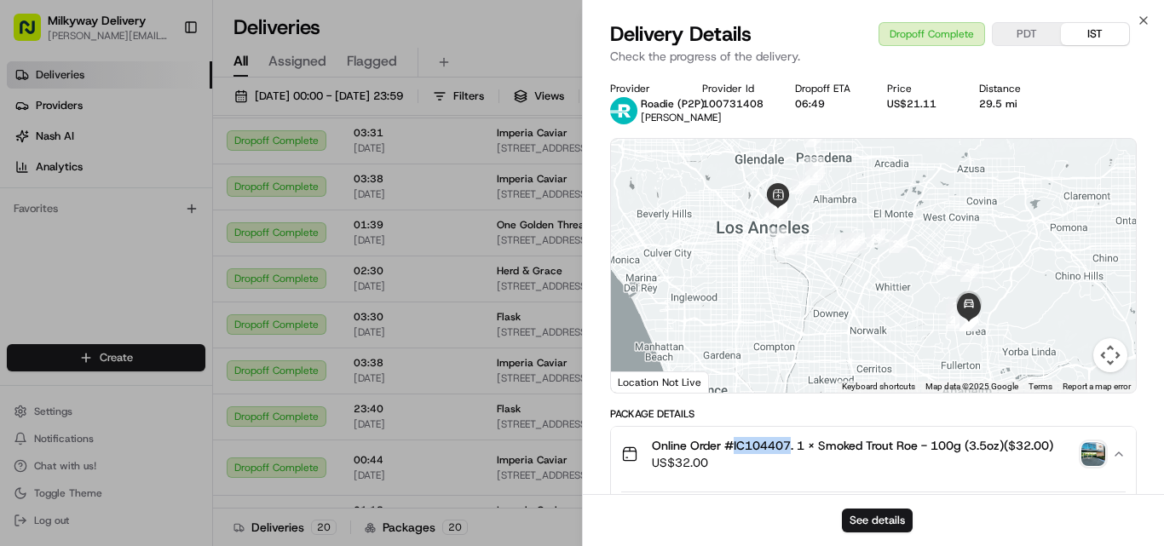
click at [761, 443] on span "Online Order #IC104407. 1 x Smoked Trout Roe - 100g (3.5oz)($32.00)" at bounding box center [852, 445] width 401 height 17
click at [998, 103] on div "29.5 mi" at bounding box center [1011, 104] width 65 height 14
click at [997, 102] on div "29.5 mi" at bounding box center [1011, 104] width 65 height 14
click at [1010, 104] on div "29.5 mi" at bounding box center [1011, 104] width 65 height 14
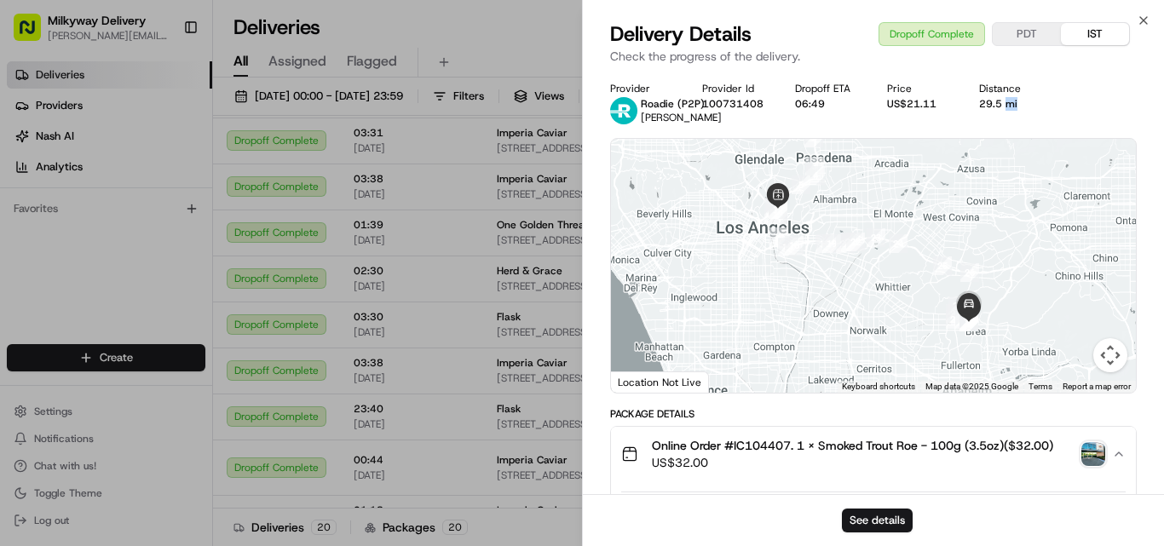
click at [1010, 104] on div "29.5 mi" at bounding box center [1011, 104] width 65 height 14
click at [762, 447] on span "Online Order #IC104407. 1 x Smoked Trout Roe - 100g (3.5oz)($32.00)" at bounding box center [852, 445] width 401 height 17
click at [757, 443] on span "Online Order #IC104407. 1 x Smoked Trout Roe - 100g (3.5oz)($32.00)" at bounding box center [852, 445] width 401 height 17
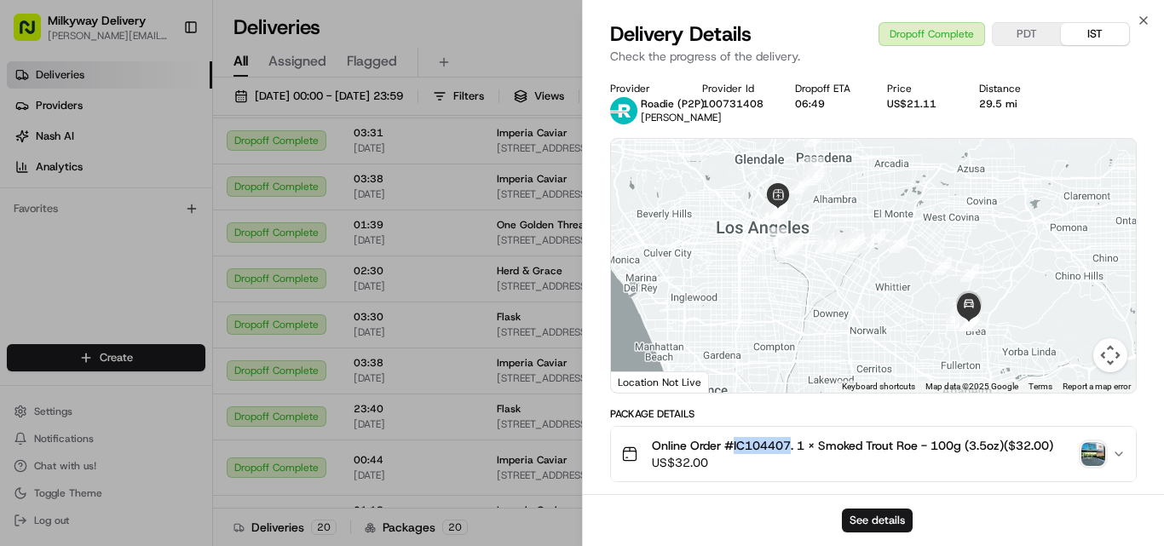
click at [757, 443] on span "Online Order #IC104407. 1 x Smoked Trout Roe - 100g (3.5oz)($32.00)" at bounding box center [852, 445] width 401 height 17
click at [770, 442] on span "Online Order #IC104407. 1 x Smoked Trout Roe - 100g (3.5oz)($32.00)" at bounding box center [852, 445] width 401 height 17
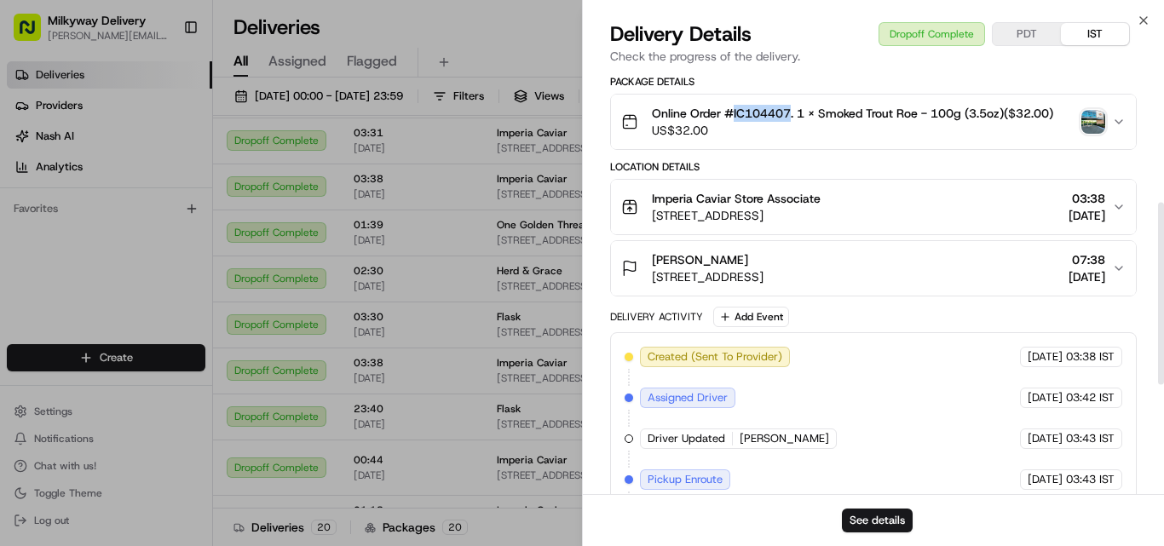
scroll to position [341, 0]
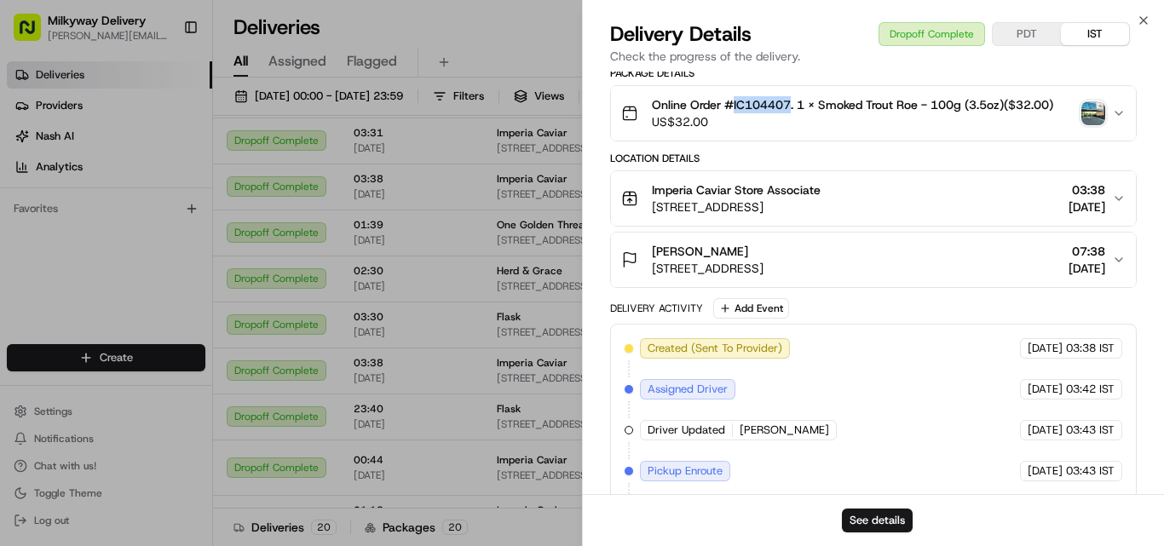
click at [779, 106] on span "Online Order #IC104407. 1 x Smoked Trout Roe - 100g (3.5oz)($32.00)" at bounding box center [852, 104] width 401 height 17
click at [747, 98] on span "Online Order #IC104407. 1 x Smoked Trout Roe - 100g (3.5oz)($32.00)" at bounding box center [852, 104] width 401 height 17
click at [1141, 20] on icon "button" at bounding box center [1144, 21] width 14 height 14
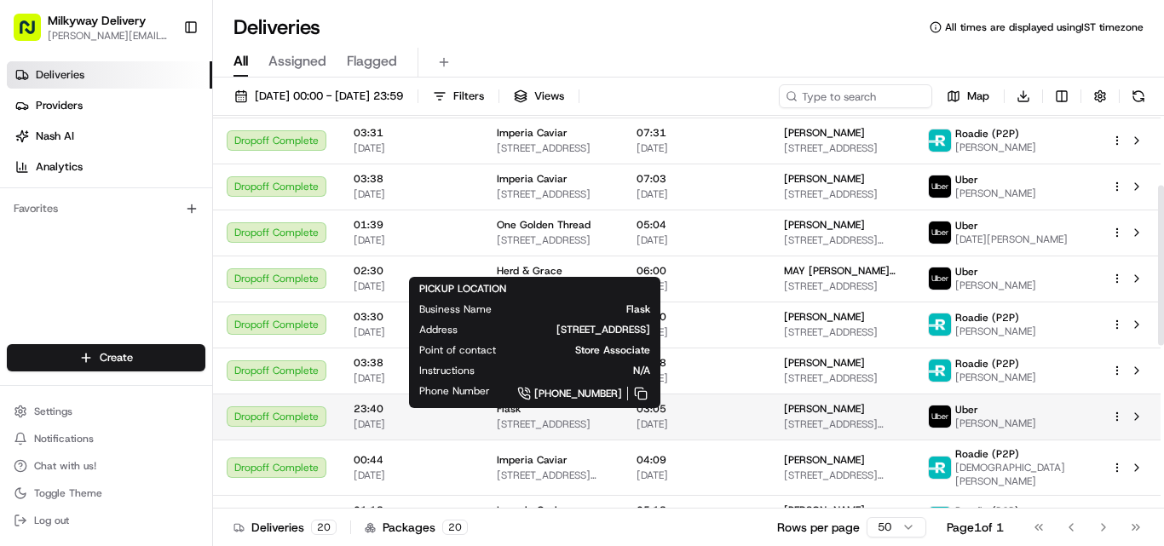
click at [522, 416] on div "Flask" at bounding box center [553, 409] width 113 height 14
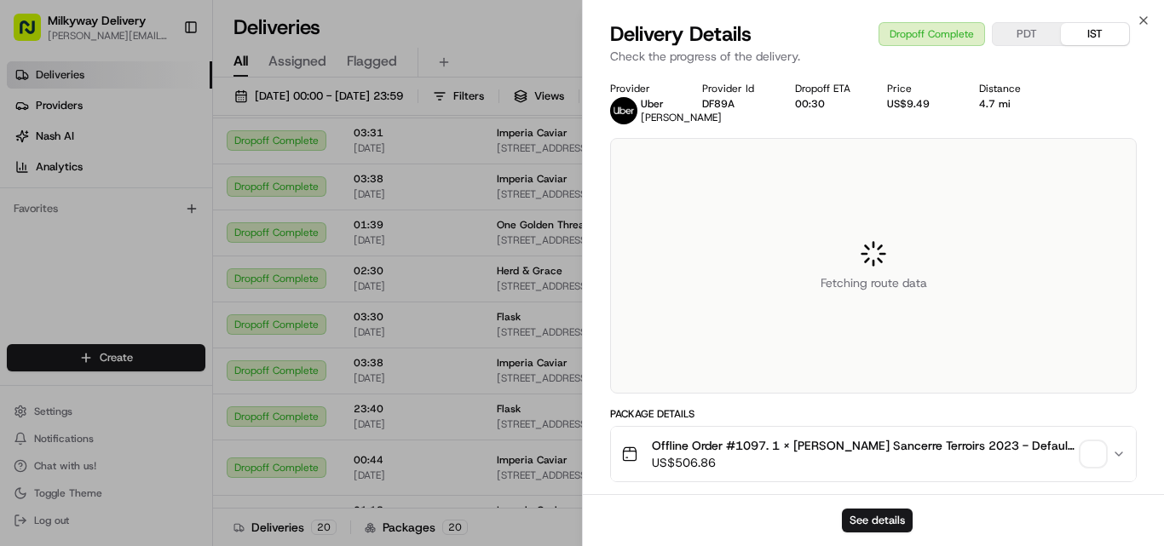
click at [753, 454] on span "Offline Order #1097. 1 x [PERSON_NAME] Sancerre Terroirs 2023 - Default Title($…" at bounding box center [863, 445] width 423 height 17
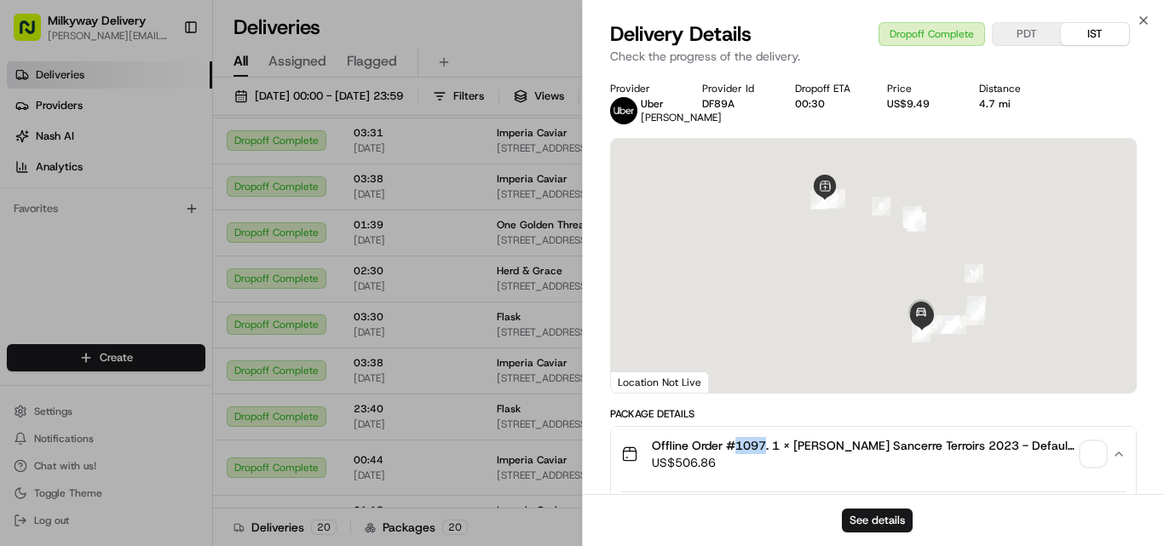
click at [753, 454] on span "Offline Order #1097. 1 x [PERSON_NAME] Sancerre Terroirs 2023 - Default Title($…" at bounding box center [863, 445] width 423 height 17
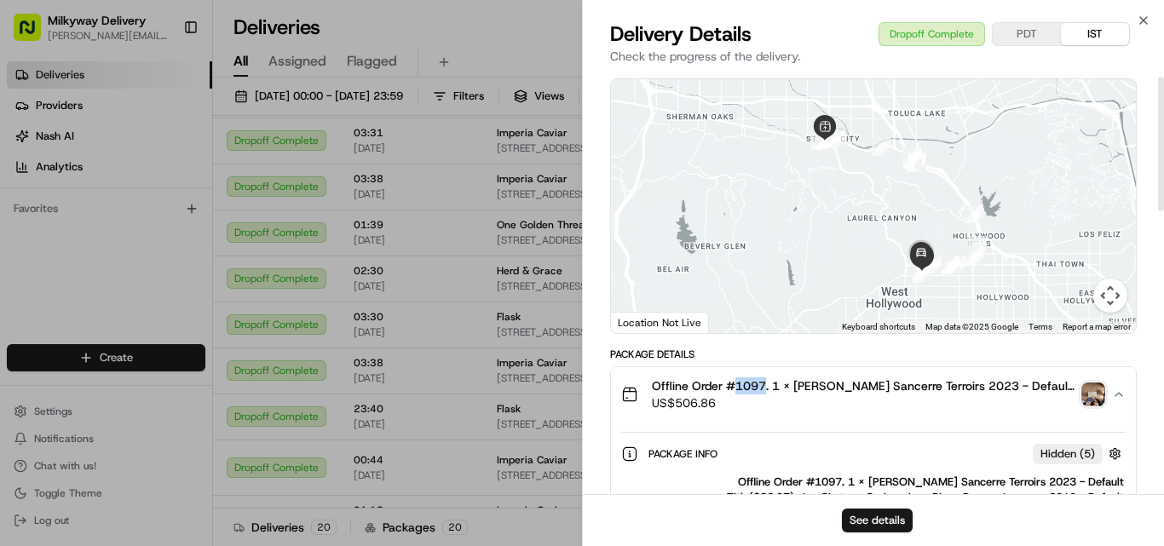
scroll to position [0, 0]
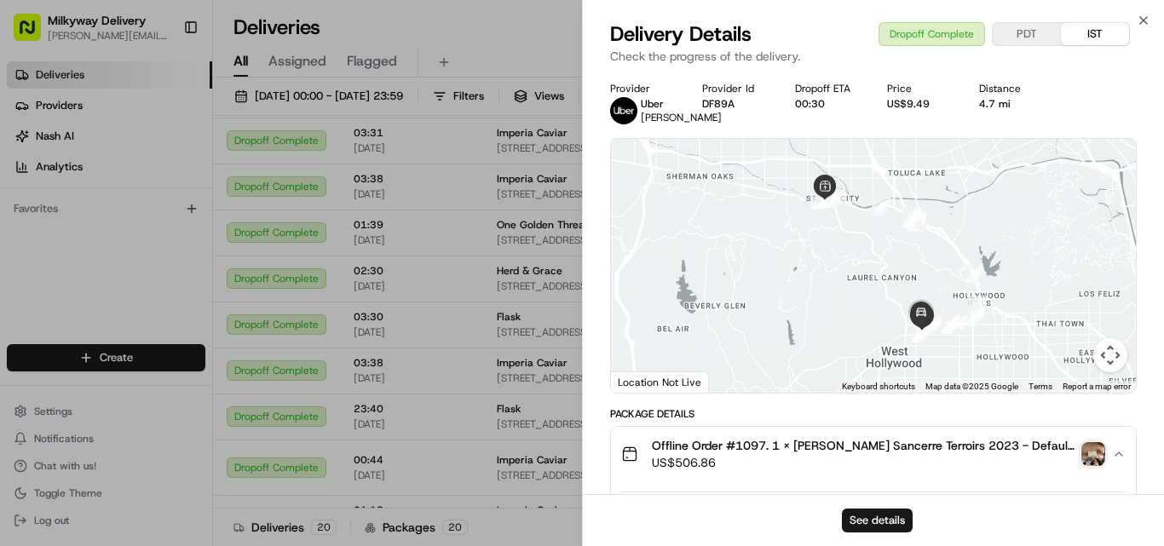
click at [1004, 105] on div "4.7 mi" at bounding box center [1011, 104] width 65 height 14
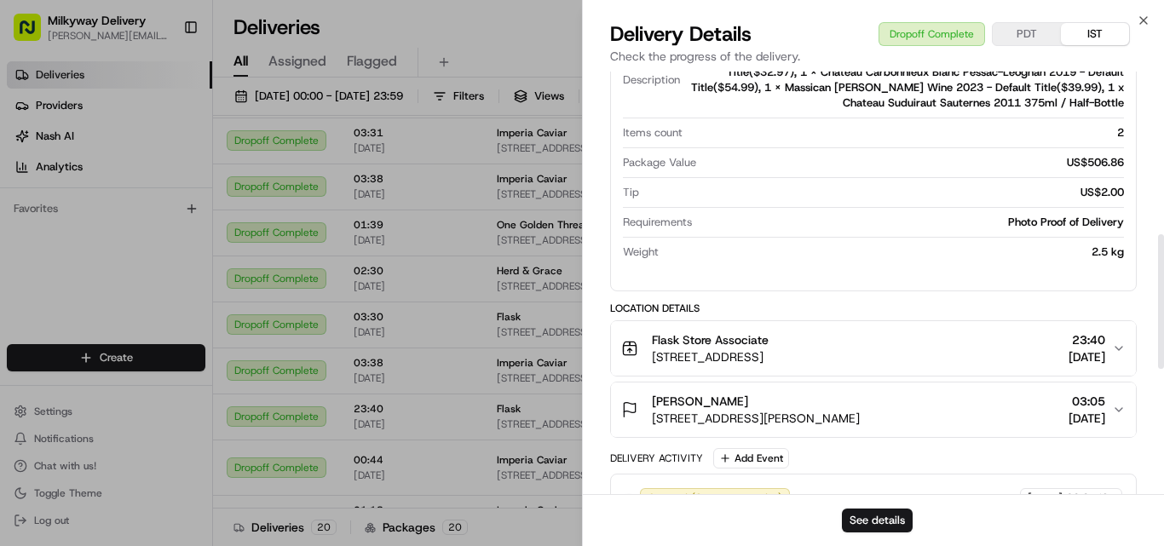
scroll to position [511, 0]
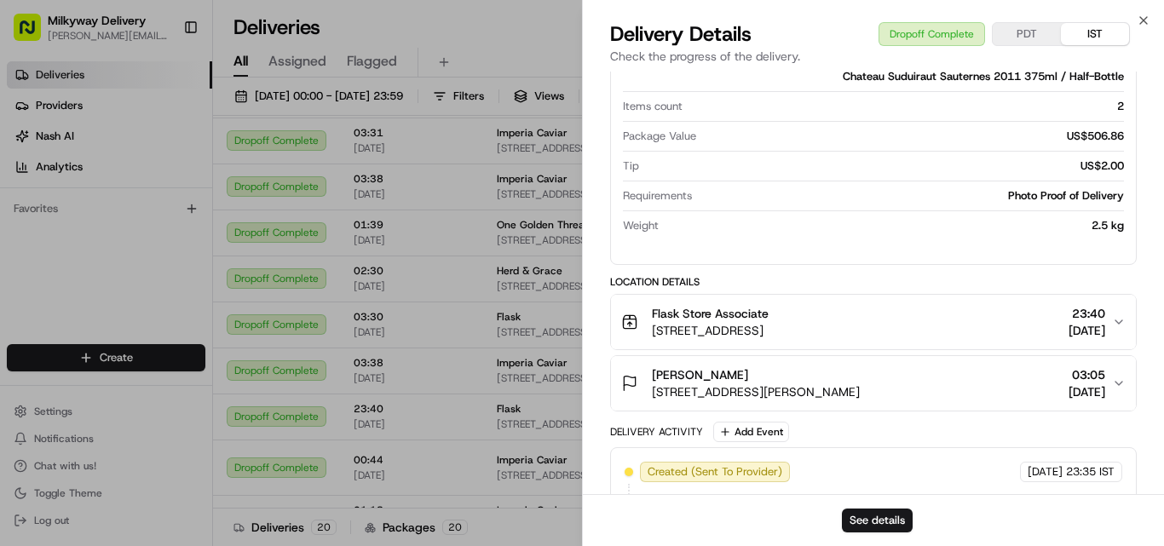
click at [663, 322] on span "Flask Store Associate" at bounding box center [710, 313] width 117 height 17
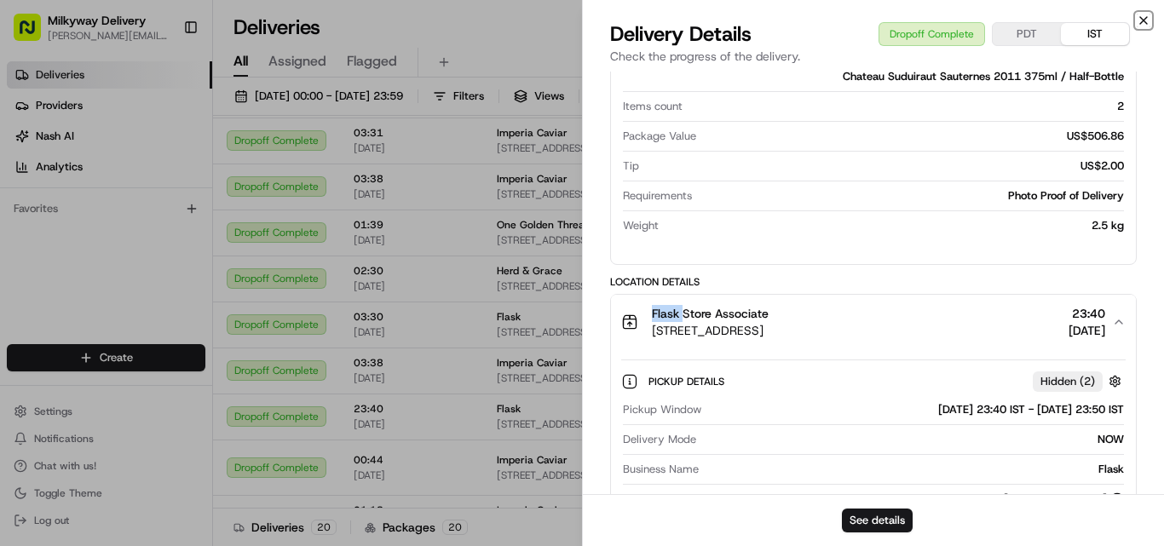
click at [1143, 20] on icon "button" at bounding box center [1143, 20] width 7 height 7
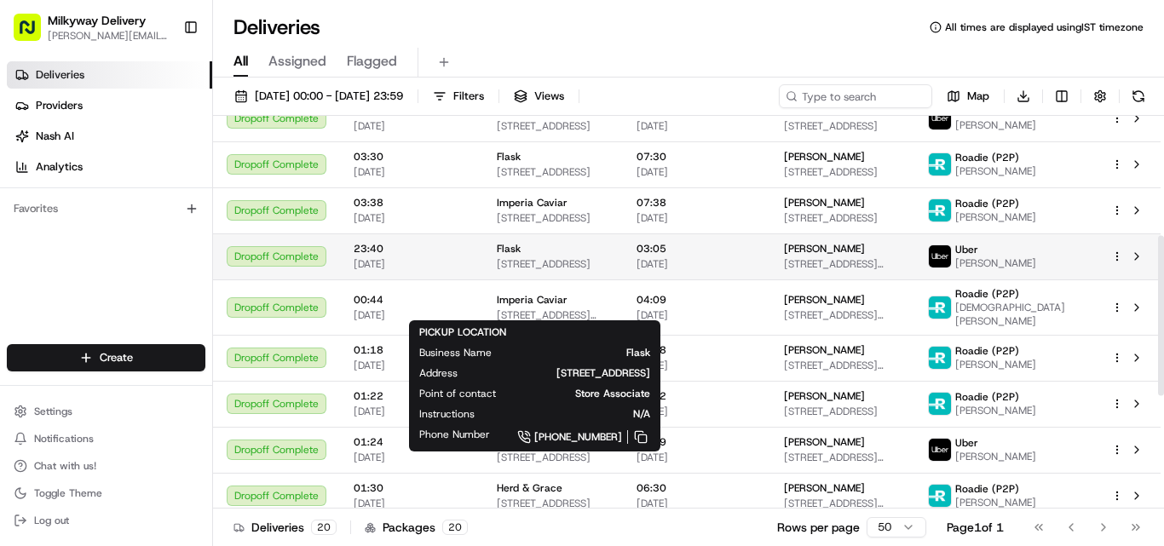
scroll to position [341, 0]
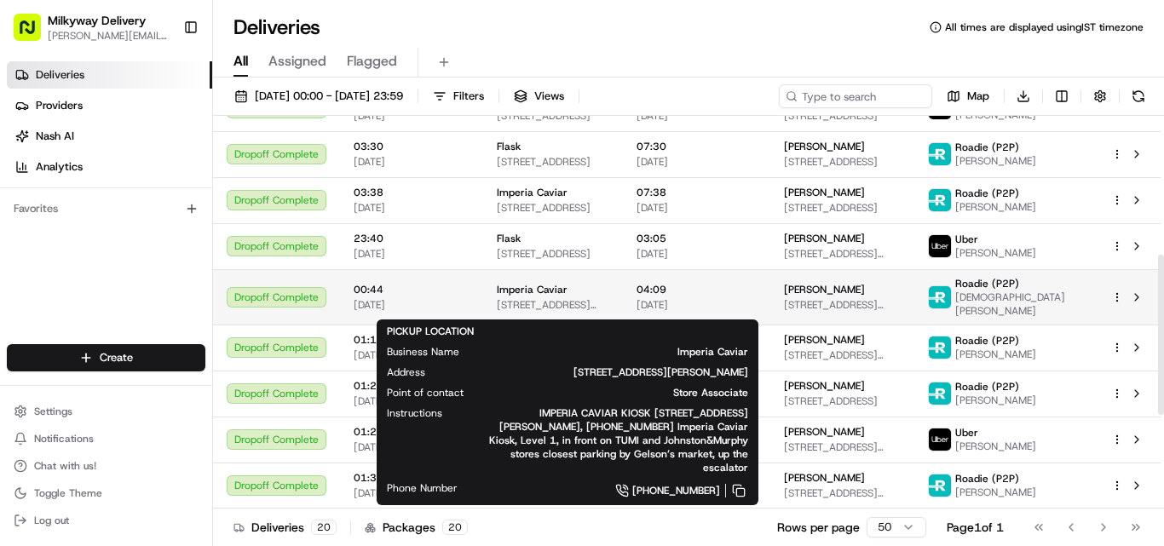
click at [528, 297] on span "Imperia Caviar" at bounding box center [532, 290] width 71 height 14
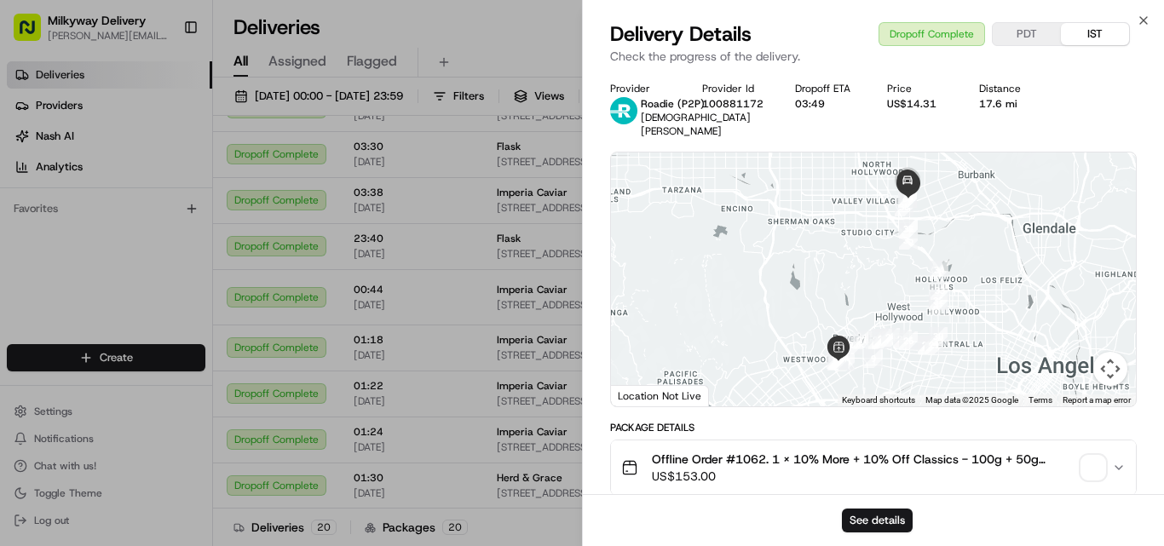
click at [748, 451] on span "Offline Order #1062. 1 x 10% More + 10% Off Classics - 100g + 50g (3.5oz + 1.7o…" at bounding box center [863, 459] width 423 height 17
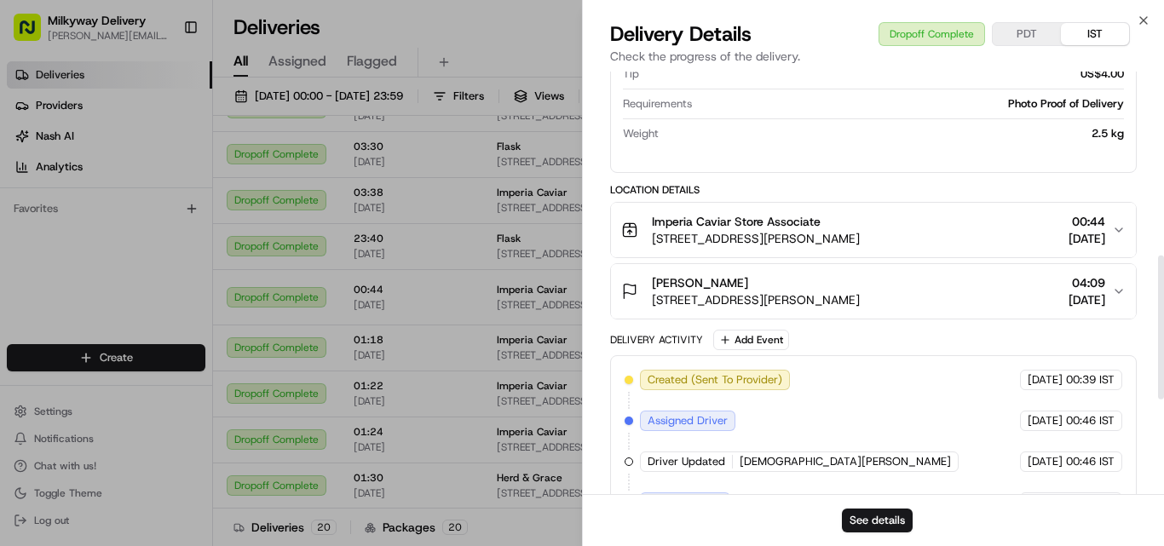
scroll to position [597, 0]
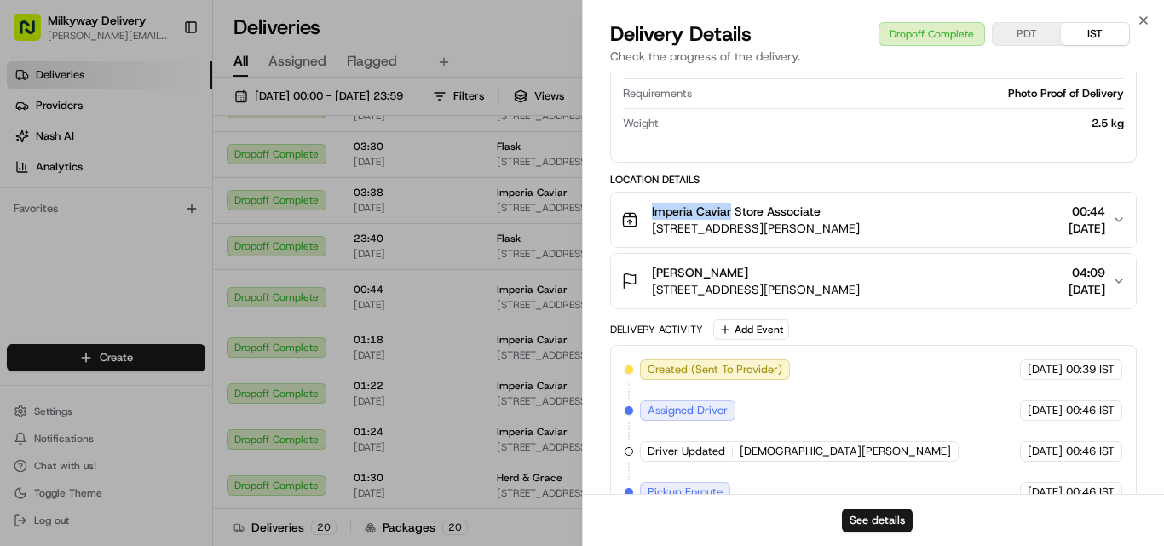
drag, startPoint x: 732, startPoint y: 198, endPoint x: 641, endPoint y: 205, distance: 91.5
click at [642, 203] on div "Imperia Caviar Store Associate [STREET_ADDRESS][PERSON_NAME]" at bounding box center [740, 220] width 239 height 34
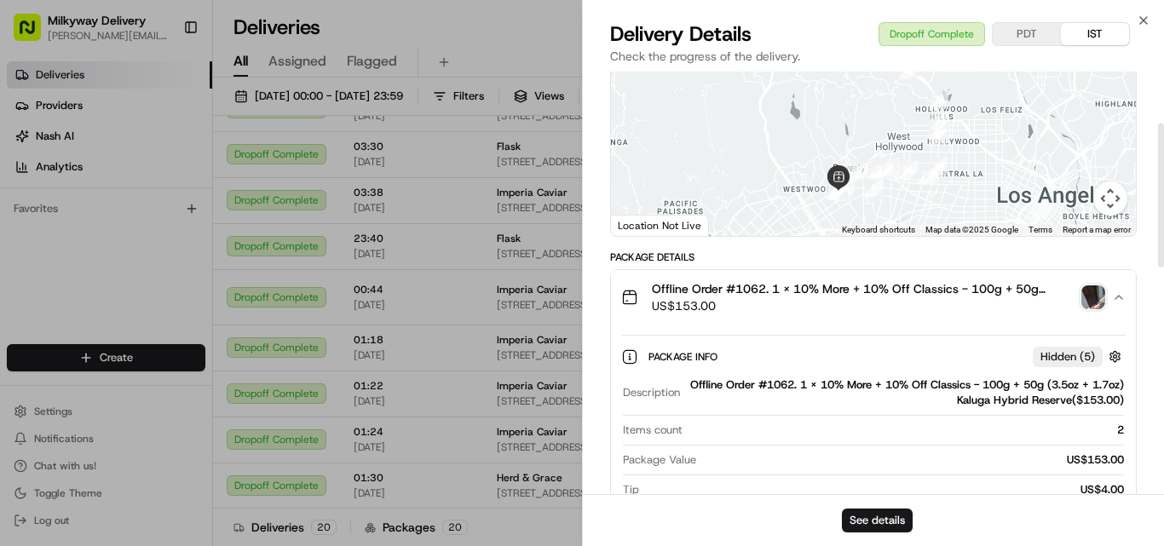
scroll to position [0, 0]
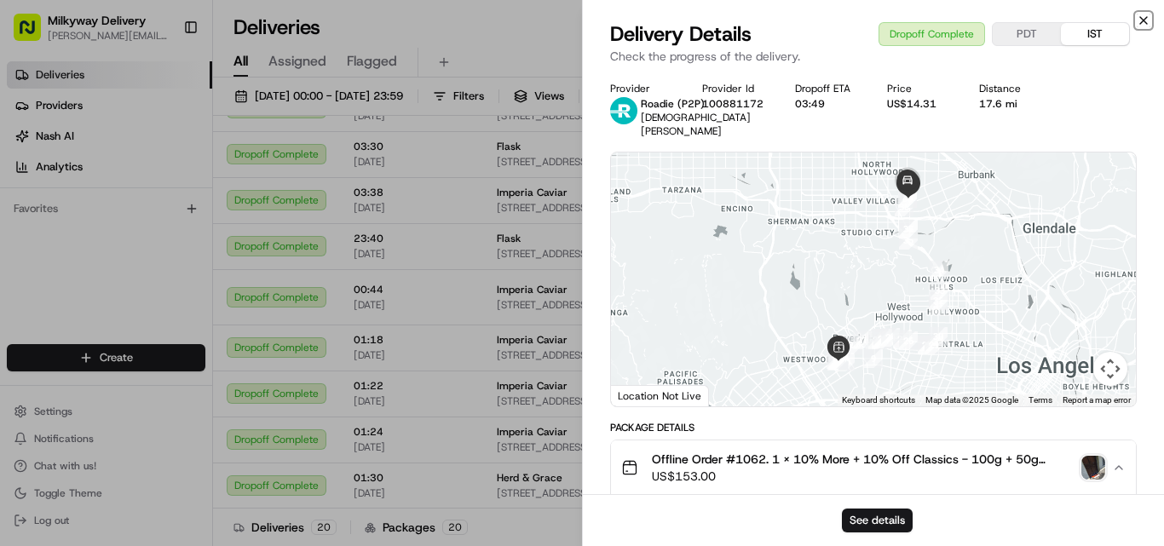
click at [1143, 14] on icon "button" at bounding box center [1144, 21] width 14 height 14
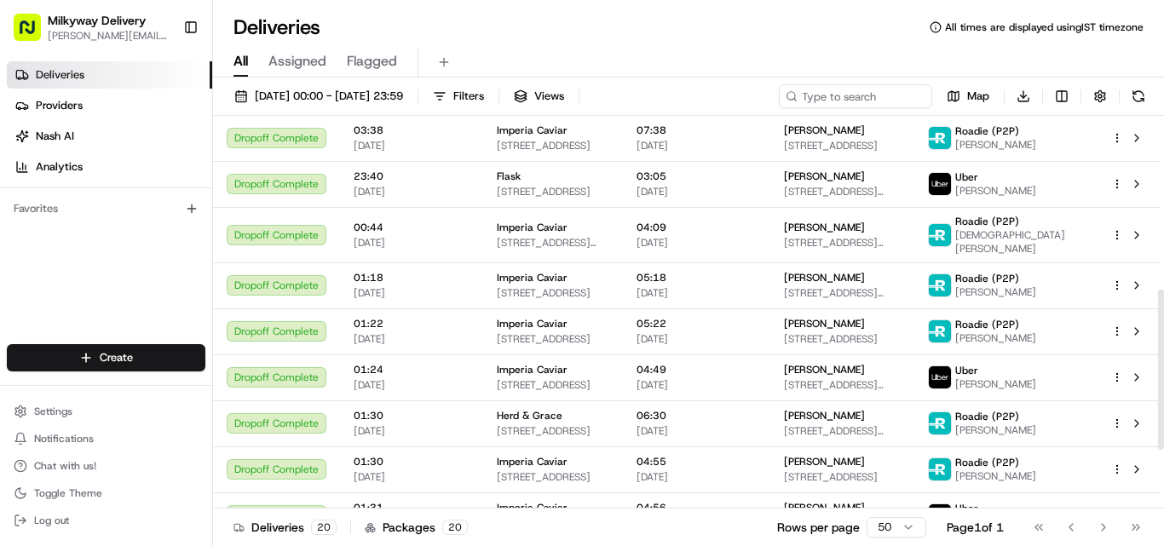
scroll to position [426, 0]
